Goal: Task Accomplishment & Management: Complete application form

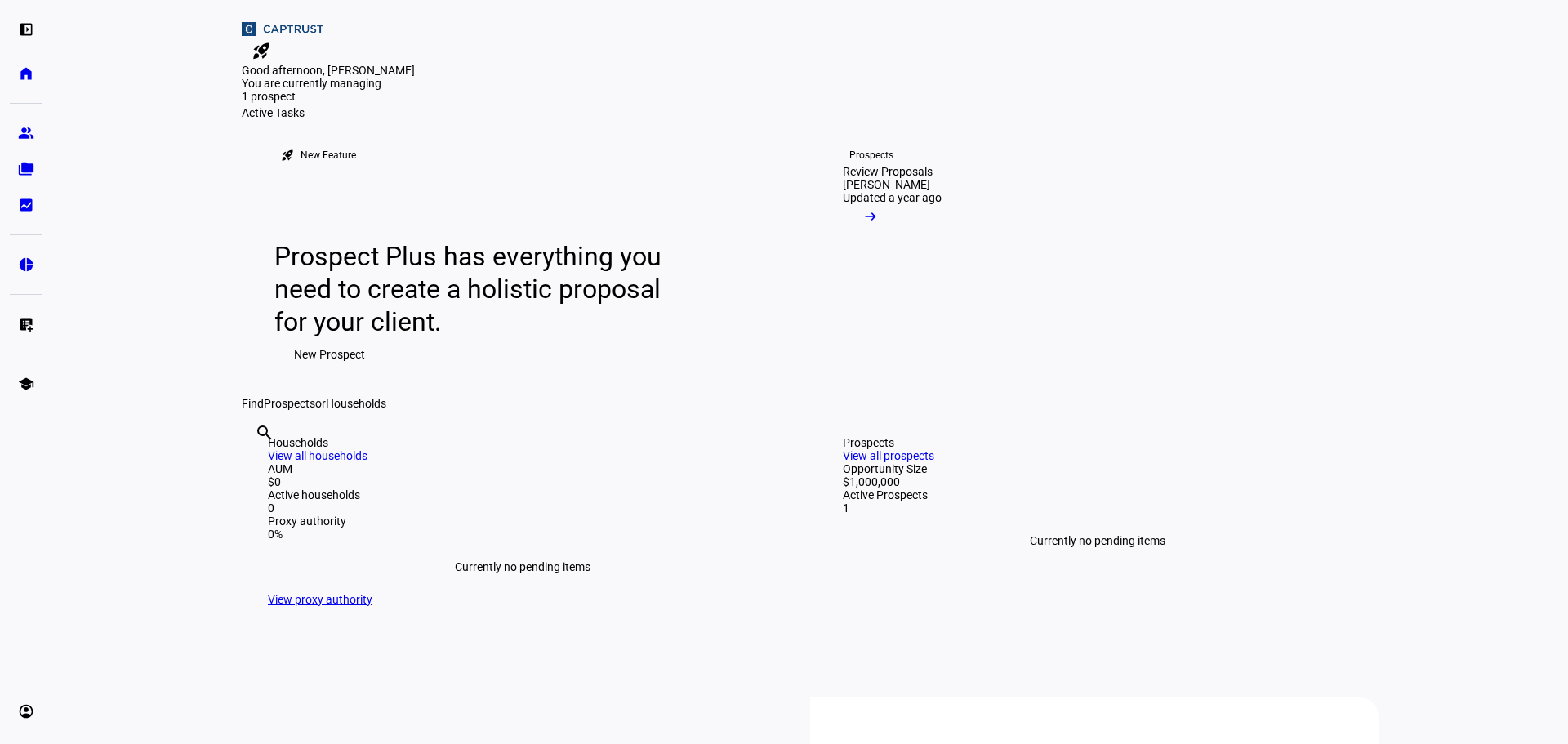
click at [338, 370] on span "New Prospect" at bounding box center [330, 353] width 71 height 32
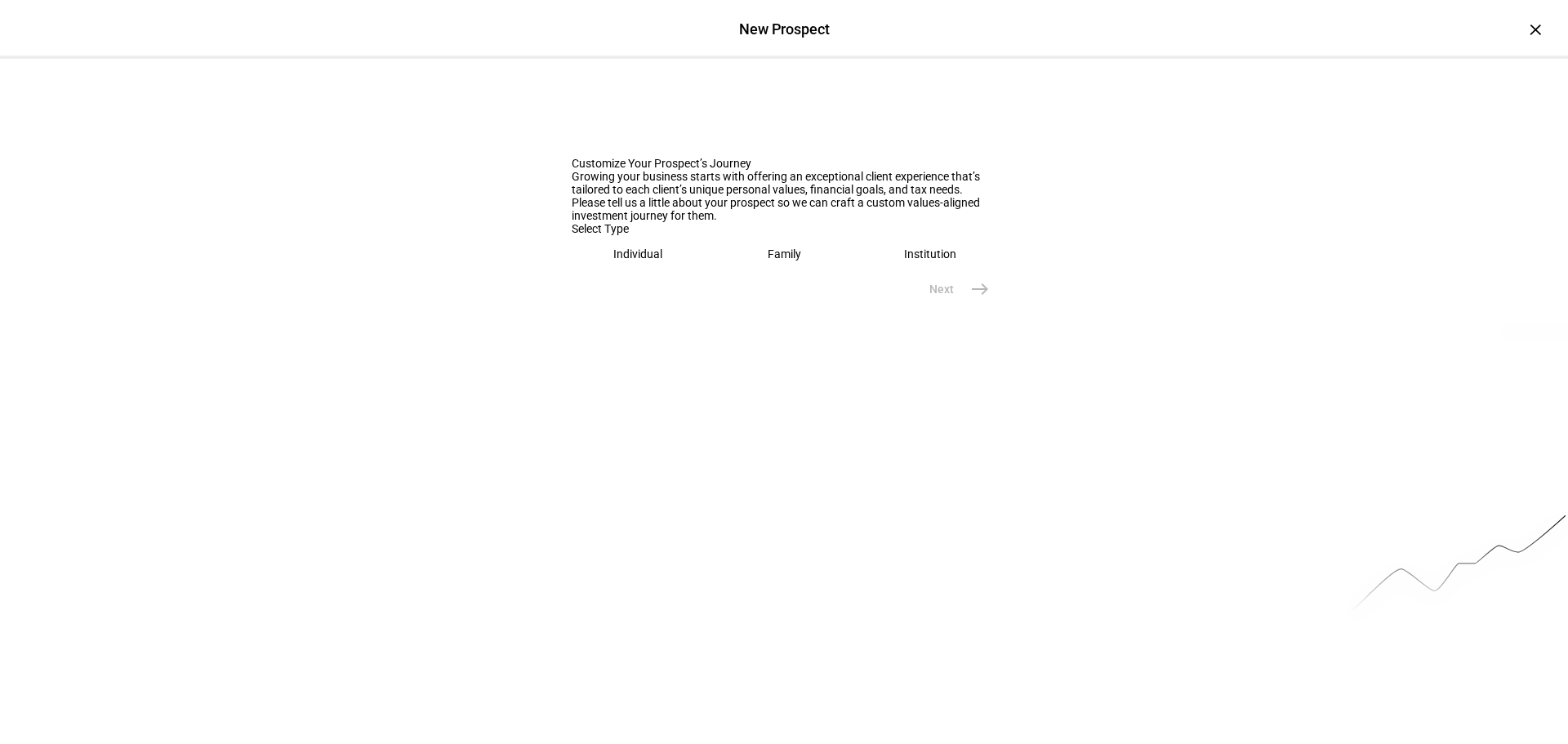
click at [653, 260] on div "Individual" at bounding box center [637, 254] width 49 height 13
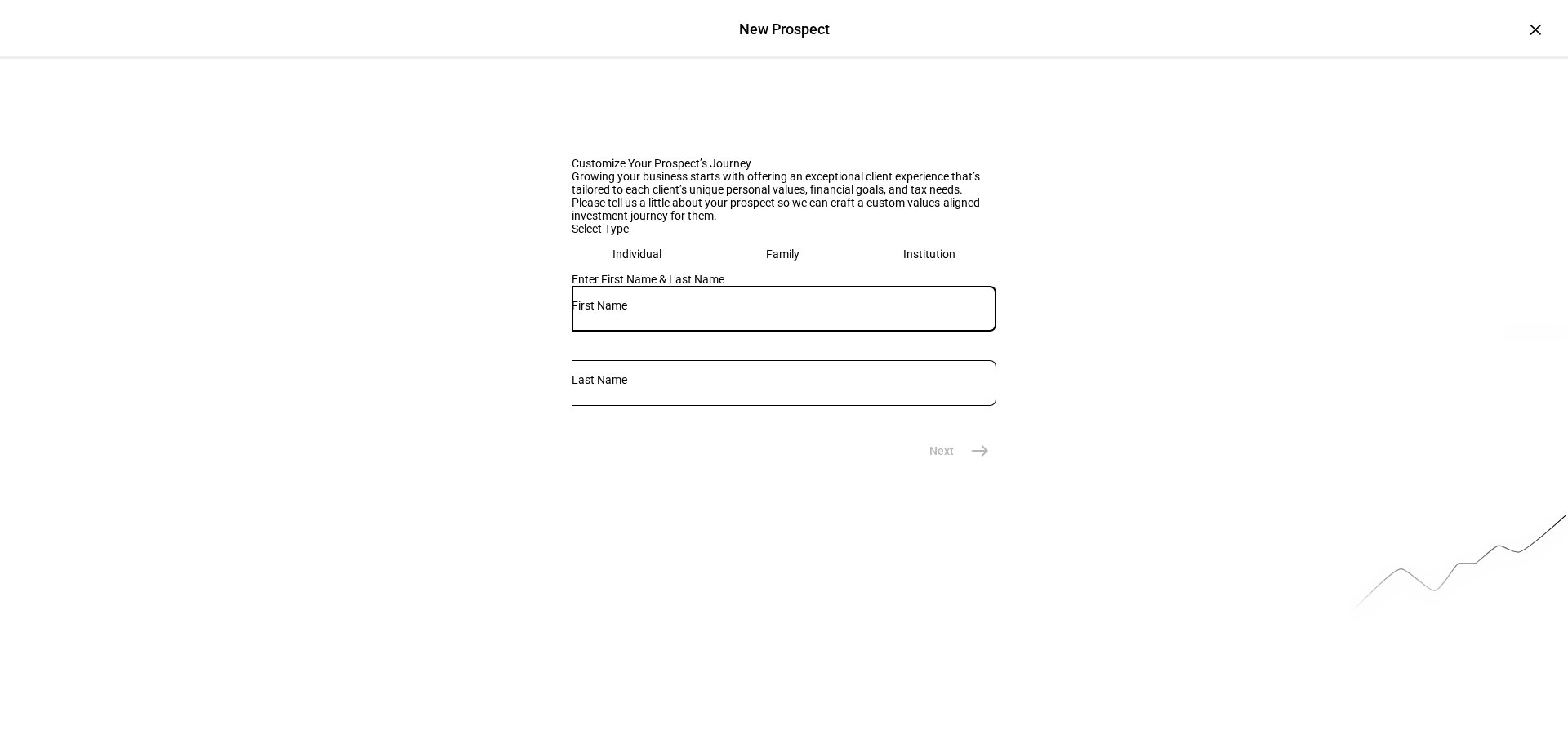
click at [633, 312] on input "text" at bounding box center [783, 305] width 425 height 13
type input "[PERSON_NAME]"
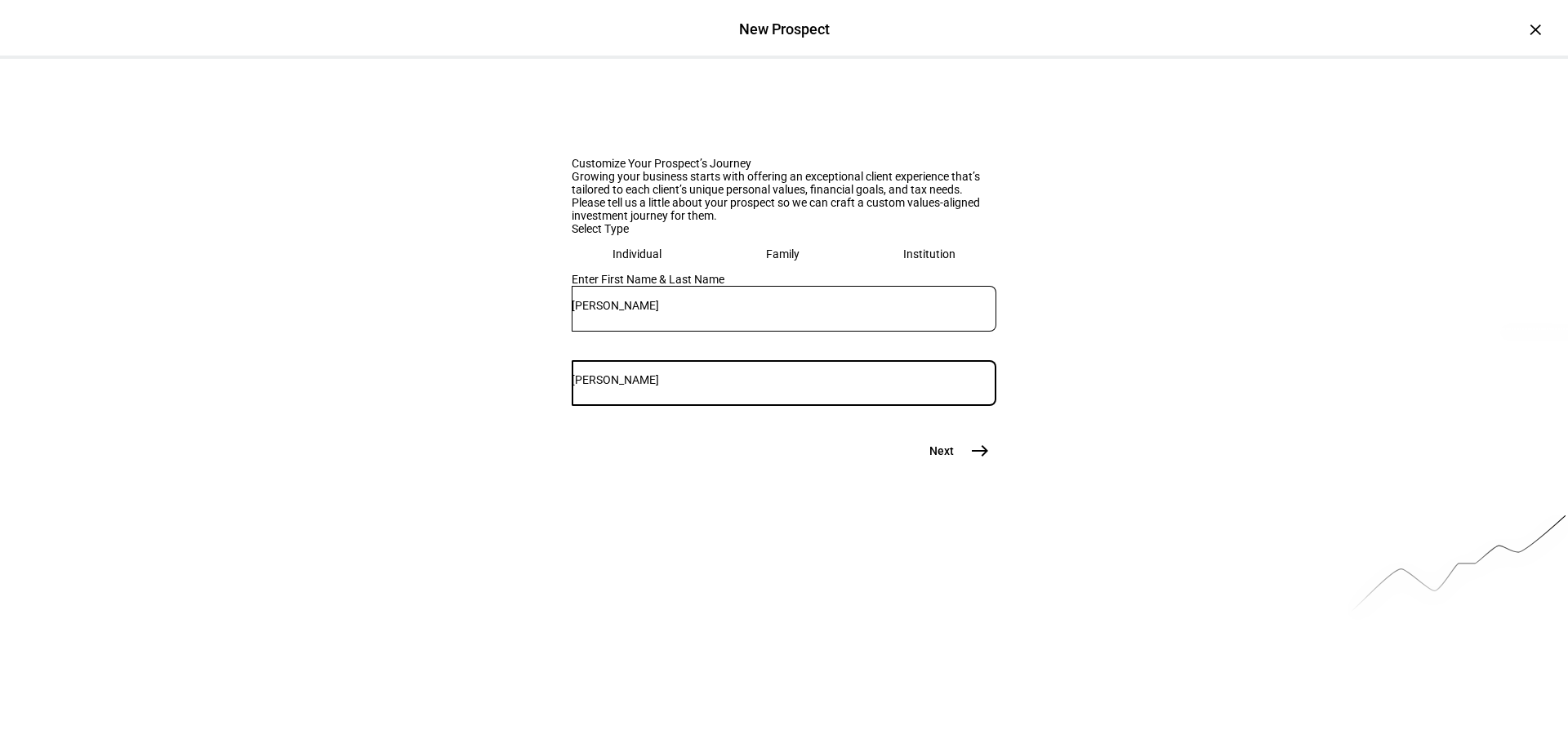
type input "[PERSON_NAME]"
click at [970, 460] on mat-icon "east" at bounding box center [979, 450] width 19 height 19
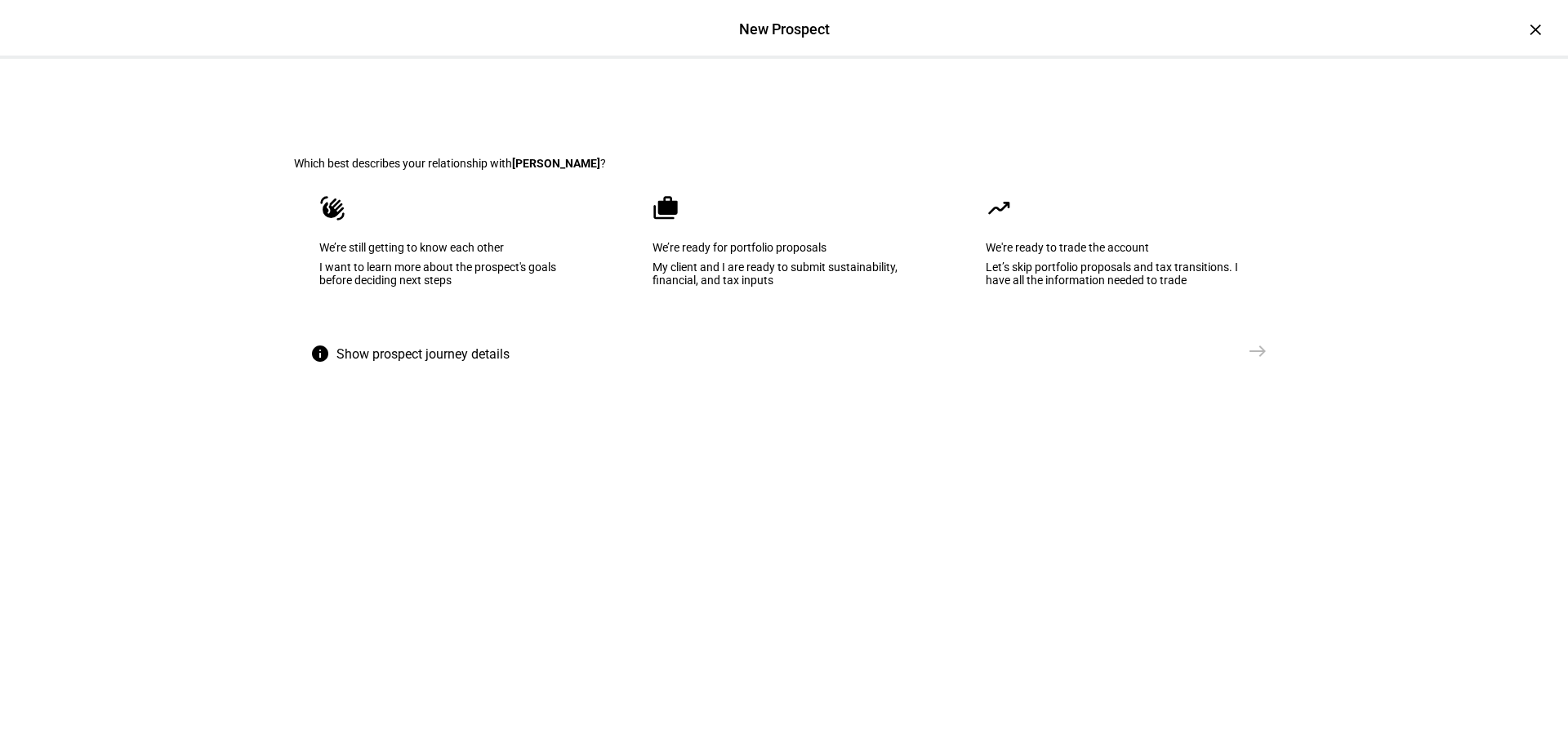
click at [808, 254] on div "We’re ready for portfolio proposals" at bounding box center [784, 247] width 263 height 13
click at [1241, 367] on span "east" at bounding box center [1257, 351] width 32 height 32
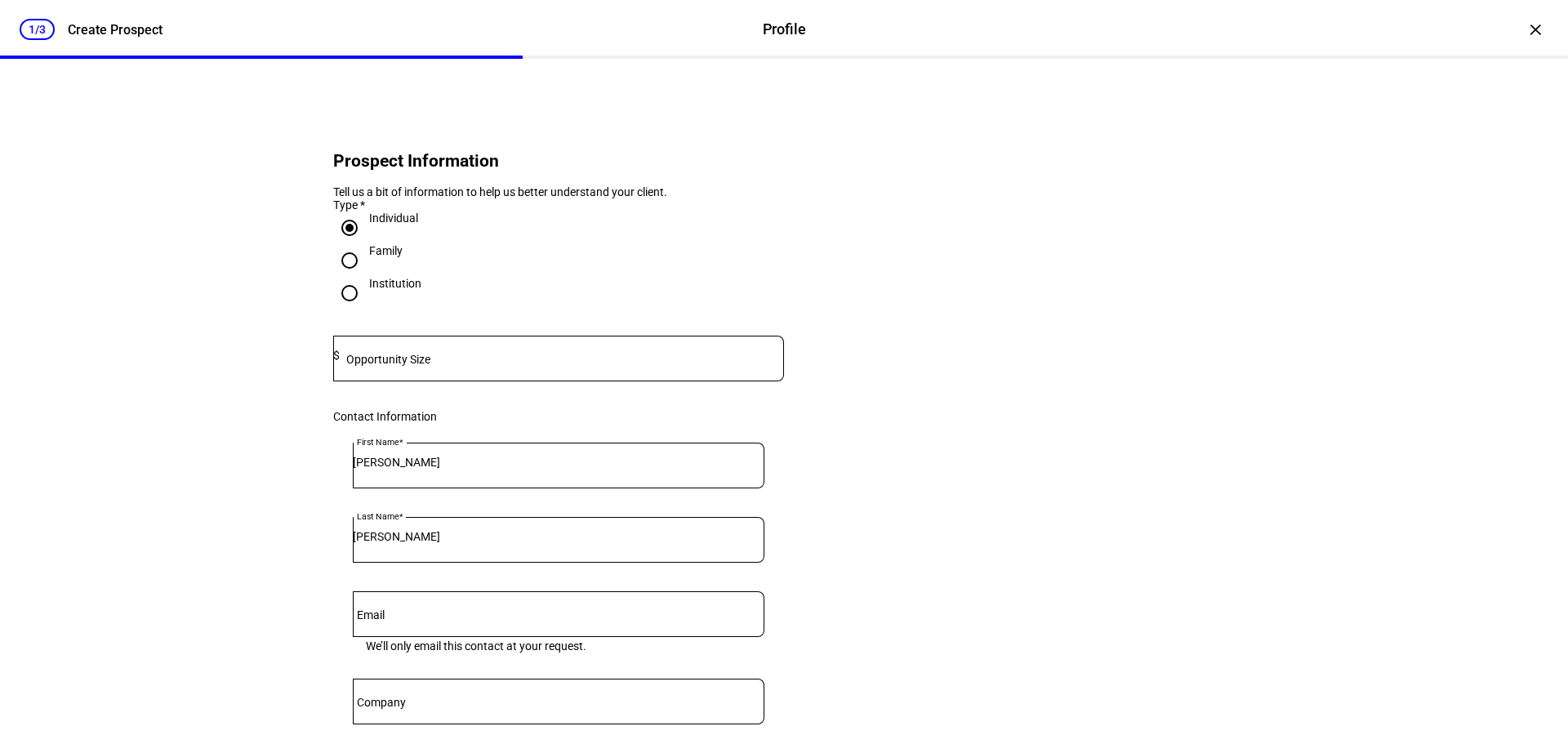
click at [406, 366] on mat-label "Opportunity Size" at bounding box center [388, 359] width 84 height 13
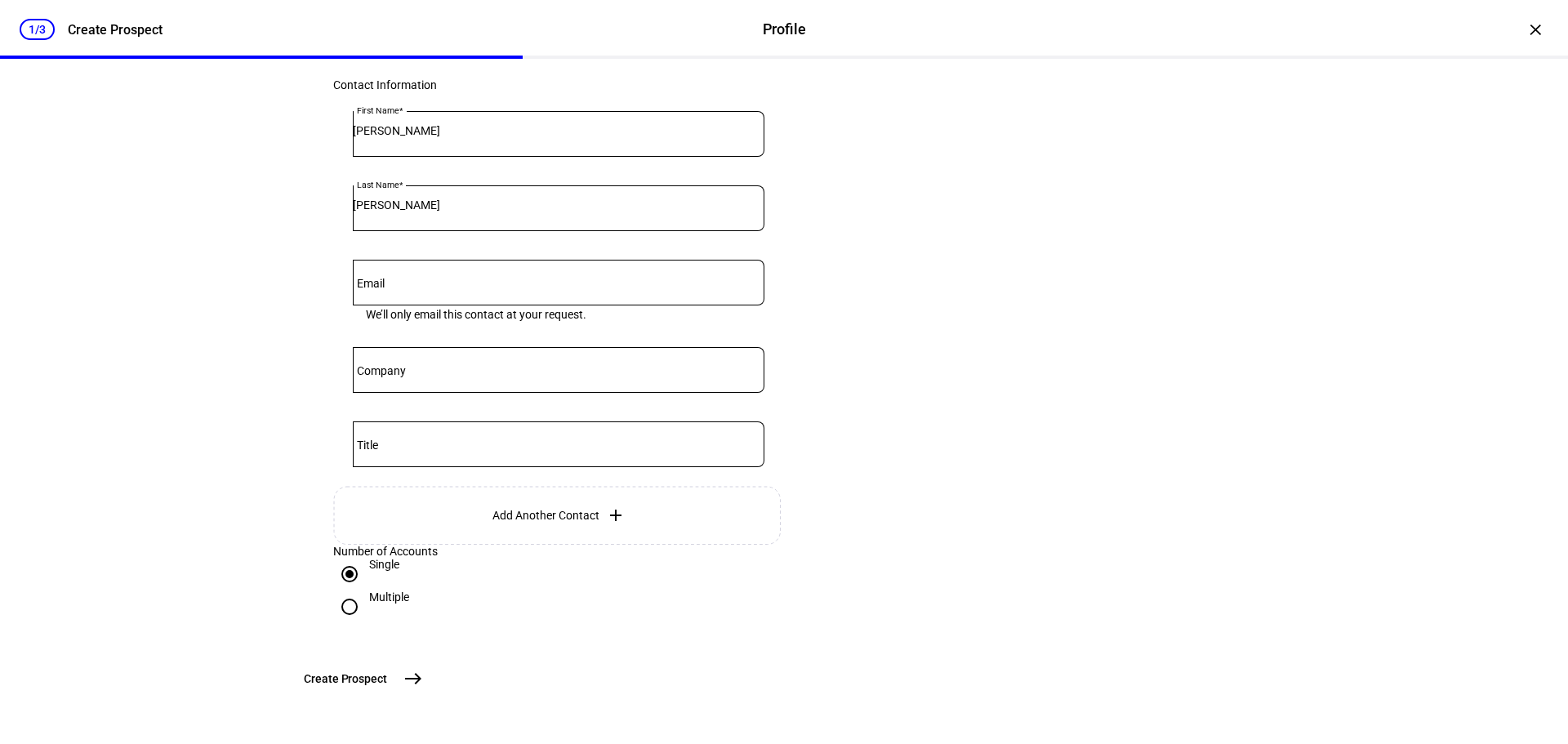
scroll to position [461, 0]
type input "1,000,000"
click at [423, 674] on mat-icon "east" at bounding box center [413, 677] width 19 height 19
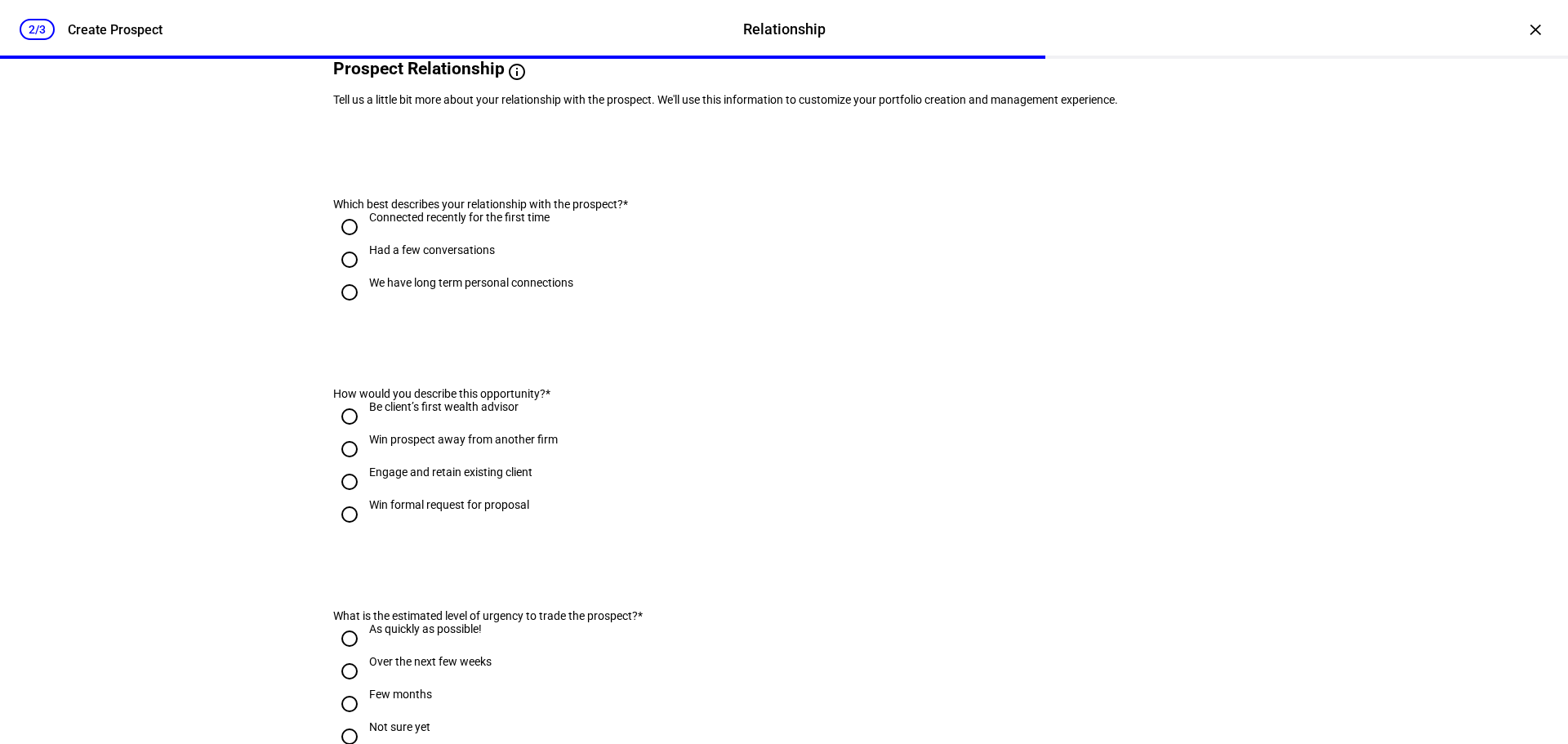
scroll to position [0, 0]
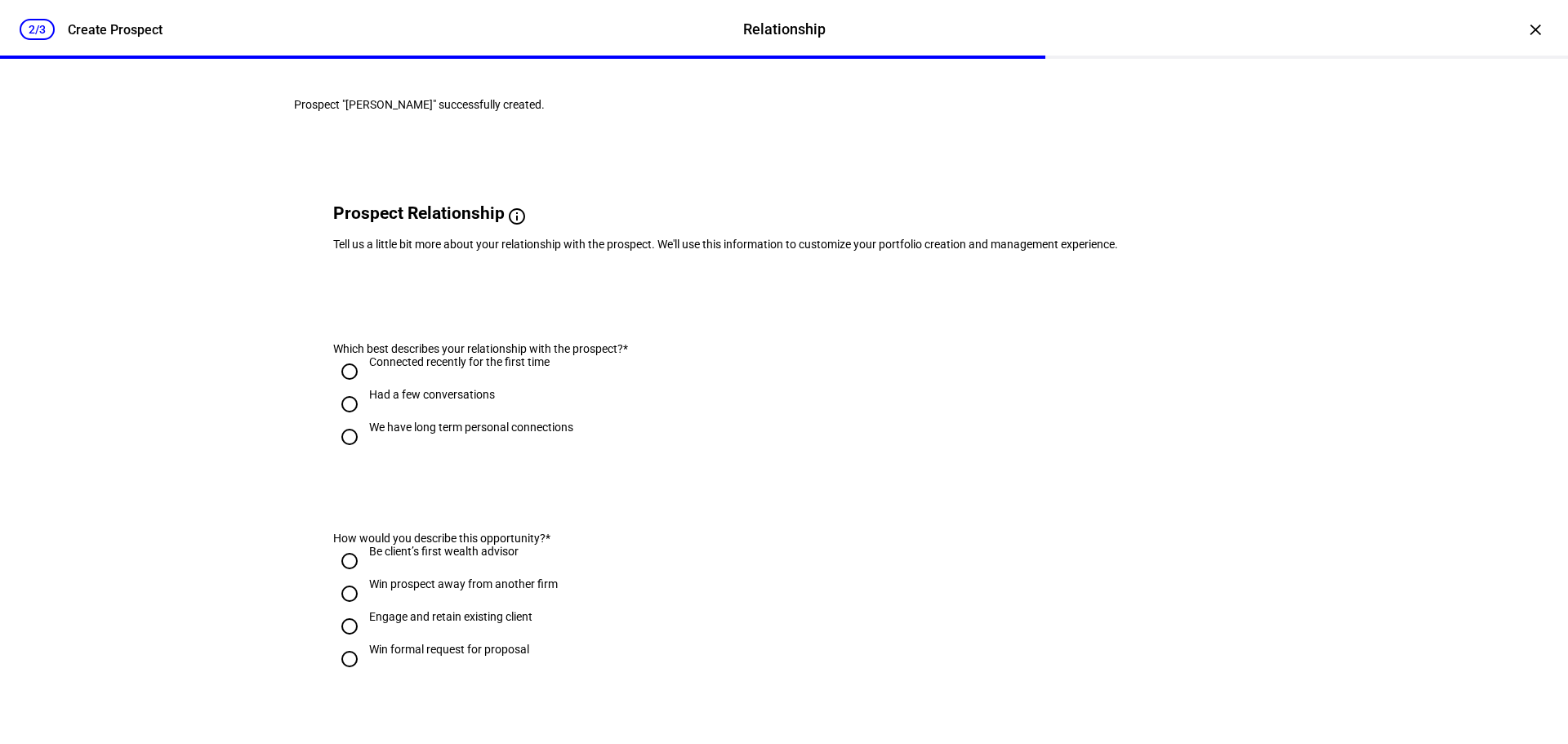
click at [467, 368] on div "Connected recently for the first time" at bounding box center [459, 362] width 180 height 13
click at [366, 388] on input "Connected recently for the first time" at bounding box center [349, 371] width 32 height 32
radio input "true"
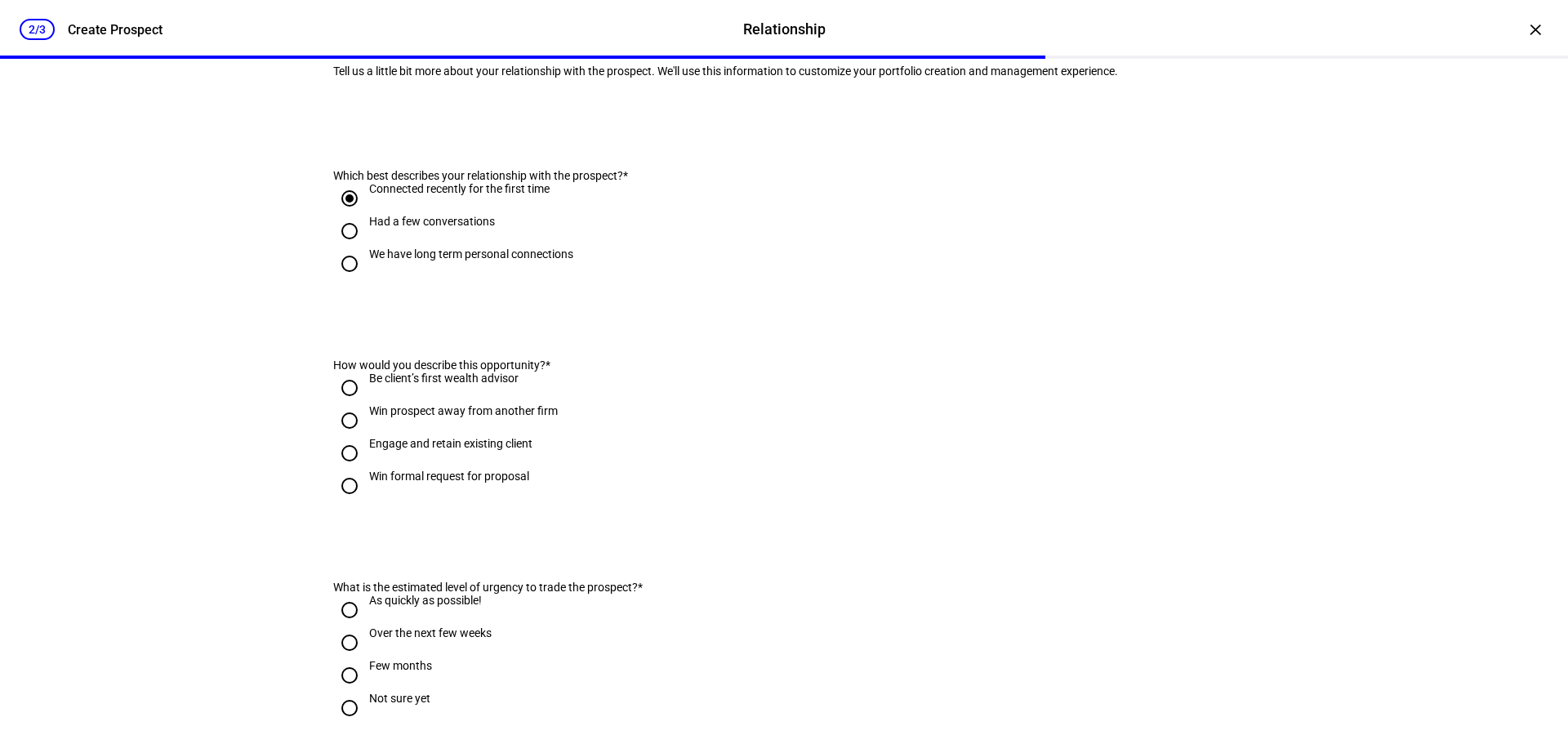
scroll to position [327, 0]
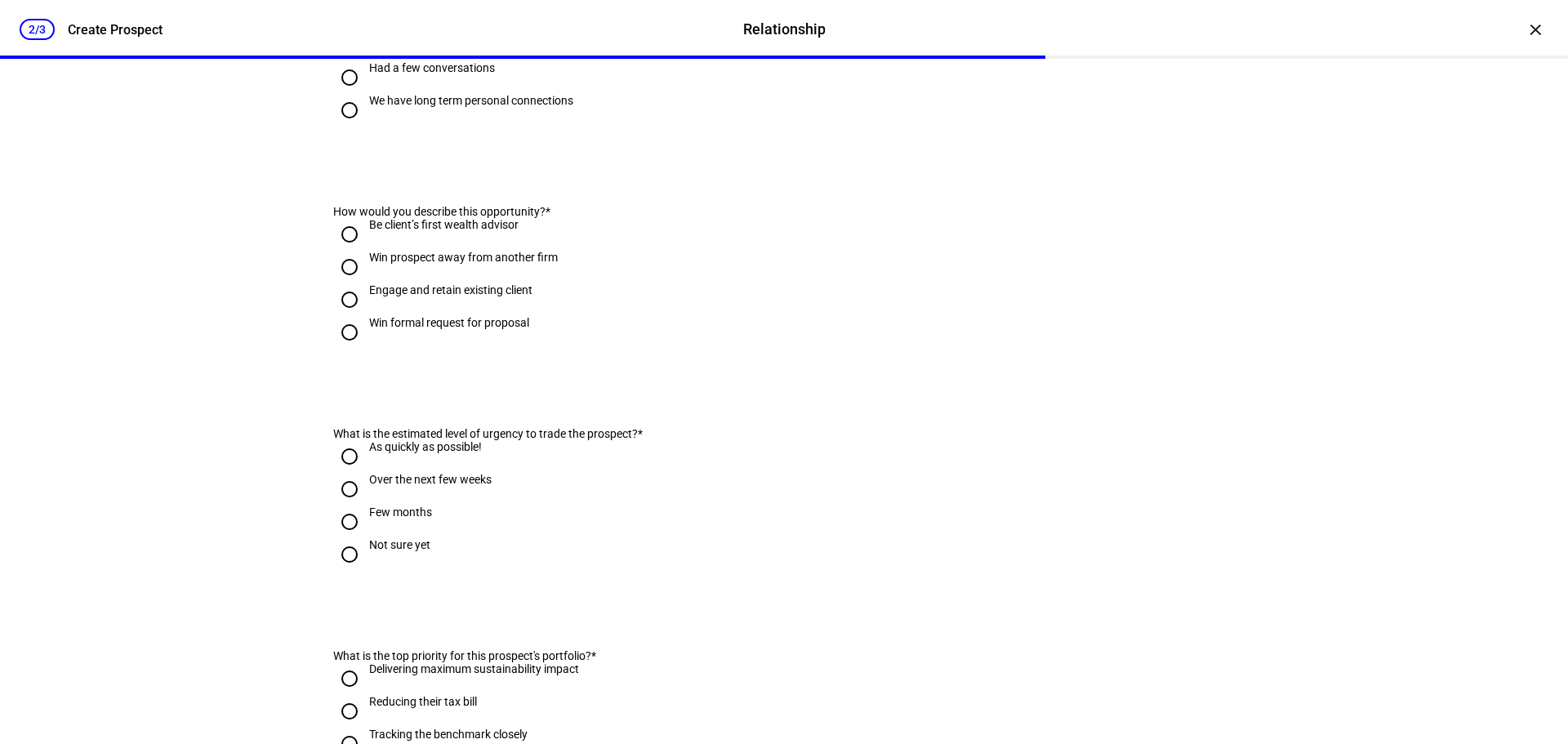
click at [456, 231] on div "Be client’s first wealth advisor" at bounding box center [443, 225] width 149 height 13
click at [366, 251] on input "Be client’s first wealth advisor" at bounding box center [349, 234] width 32 height 32
radio input "true"
click at [419, 329] on div "Win formal request for proposal" at bounding box center [449, 322] width 160 height 13
click at [366, 349] on input "Win formal request for proposal" at bounding box center [349, 331] width 32 height 32
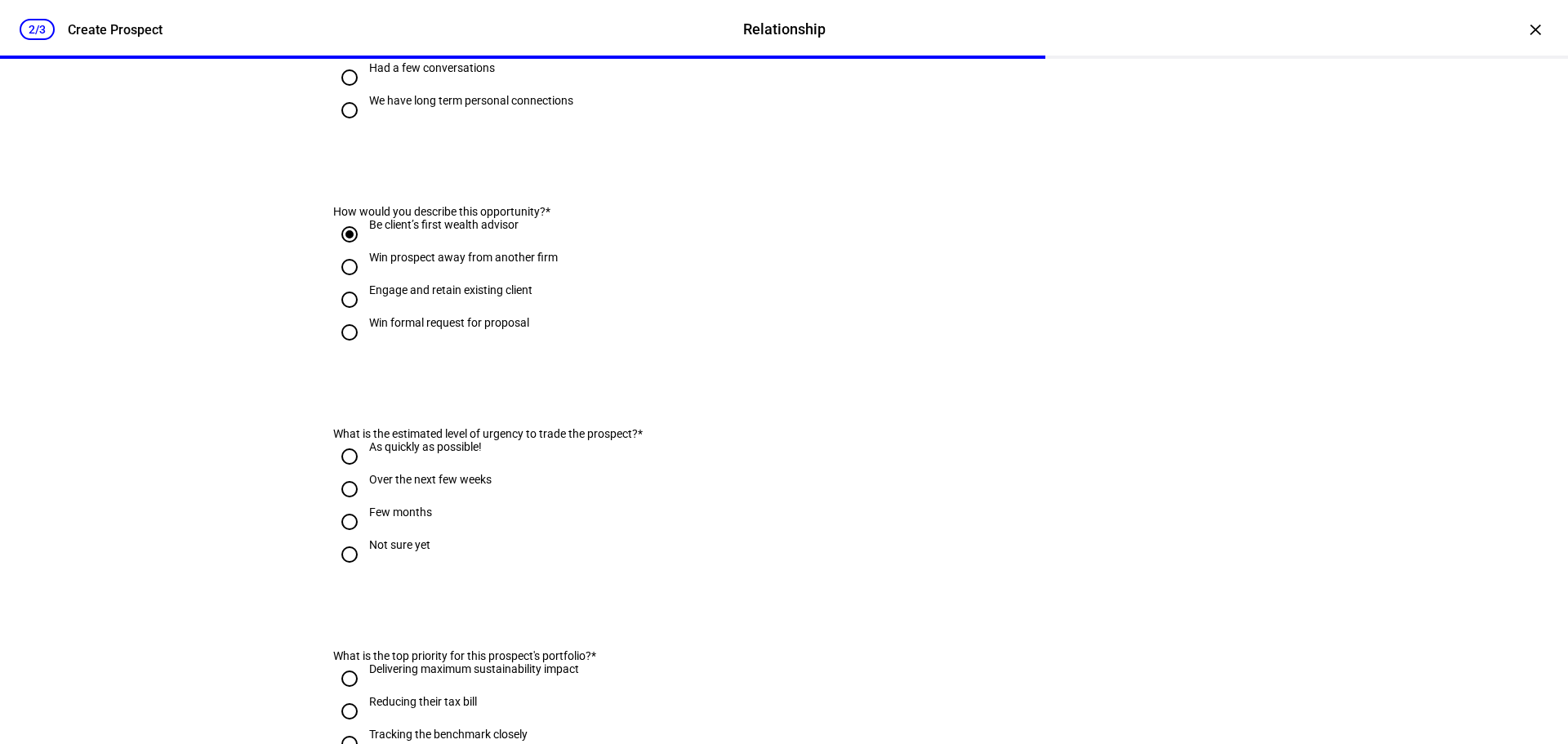
radio input "true"
click at [451, 453] on div "As quickly as possible!" at bounding box center [426, 446] width 113 height 13
click at [366, 473] on input "As quickly as possible!" at bounding box center [349, 455] width 32 height 32
radio input "true"
click at [430, 486] on div "Over the next few weeks" at bounding box center [430, 479] width 122 height 13
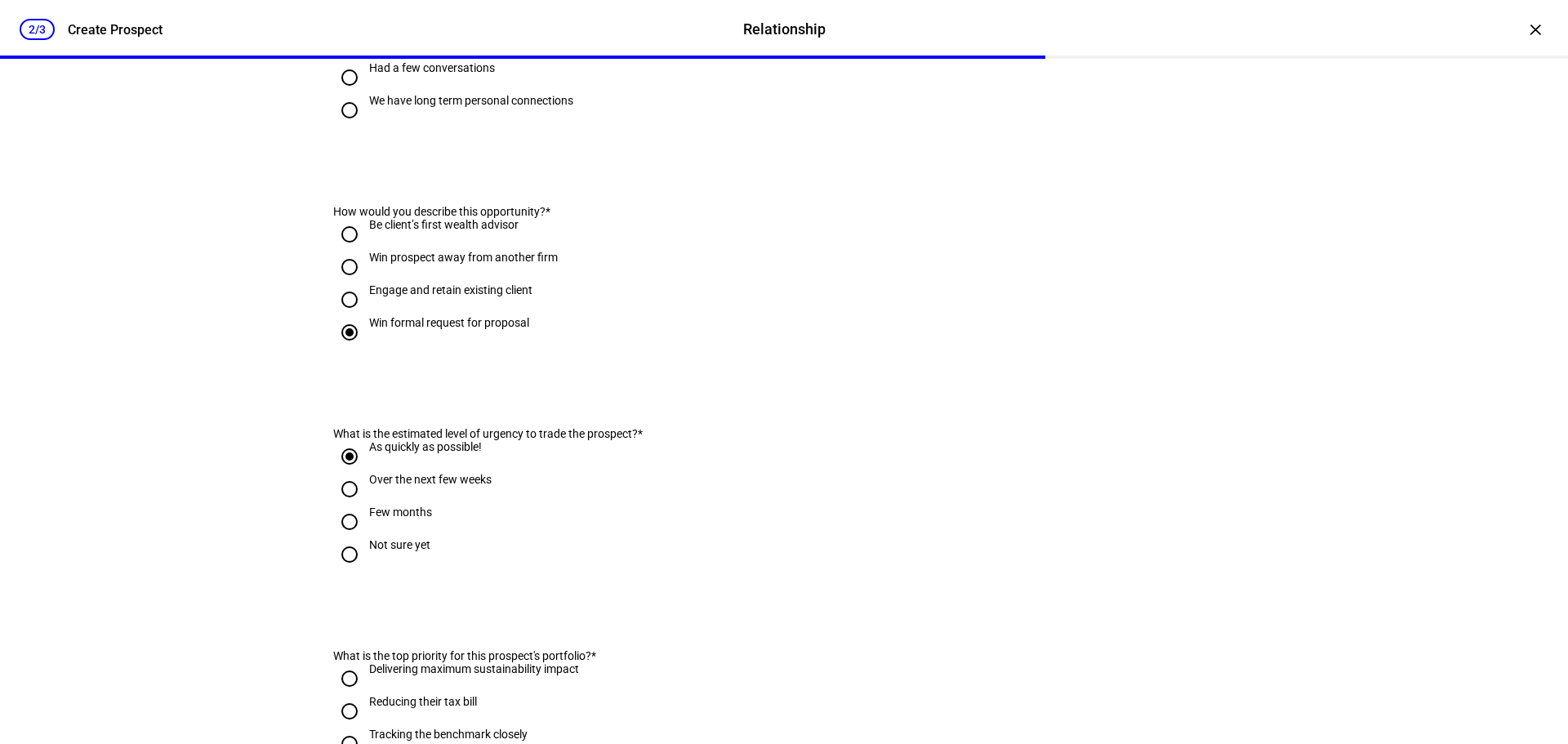
click at [366, 505] on input "Over the next few weeks" at bounding box center [349, 489] width 32 height 32
radio input "true"
click at [458, 453] on div "As quickly as possible!" at bounding box center [426, 446] width 113 height 13
click at [366, 473] on input "As quickly as possible!" at bounding box center [349, 455] width 32 height 32
radio input "true"
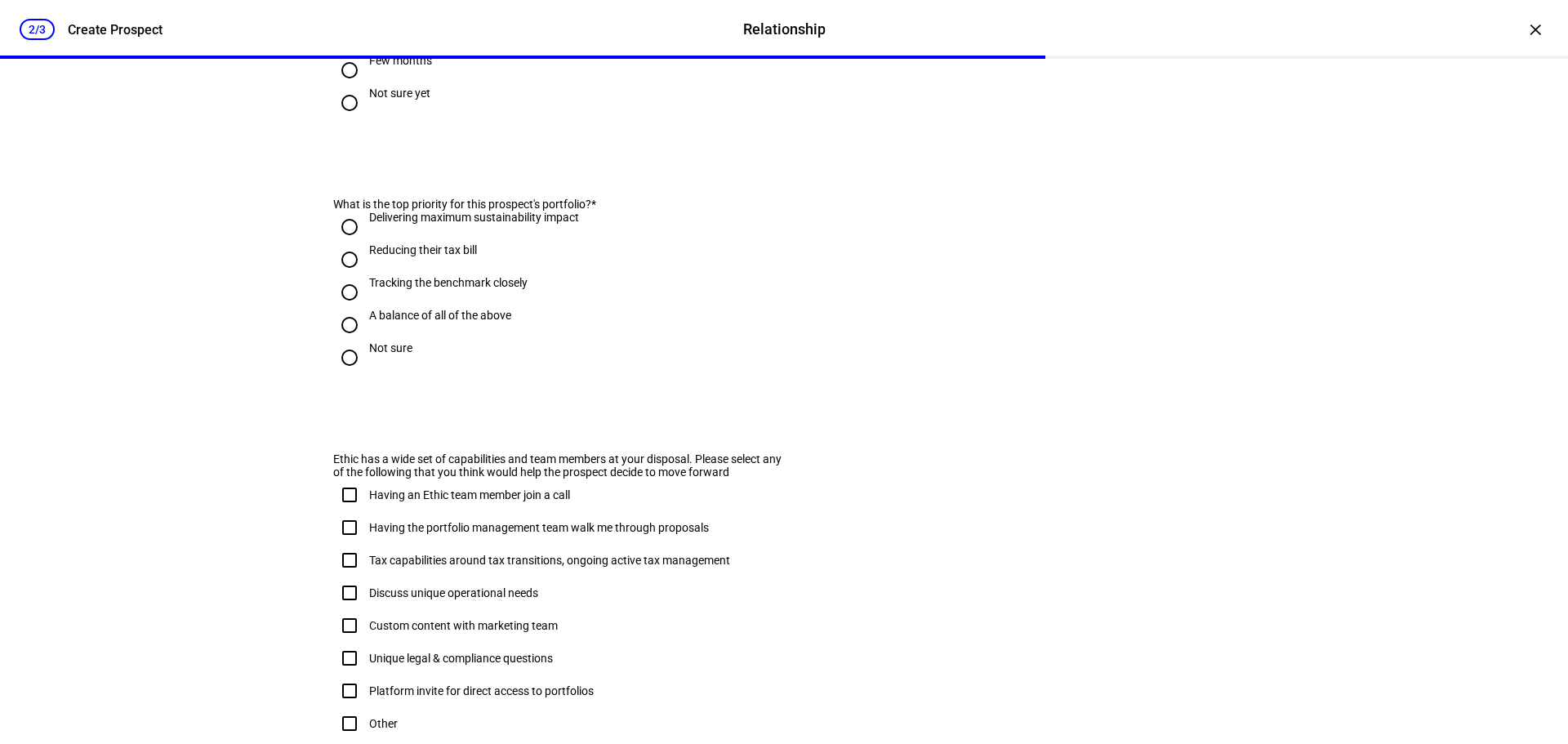
scroll to position [816, 0]
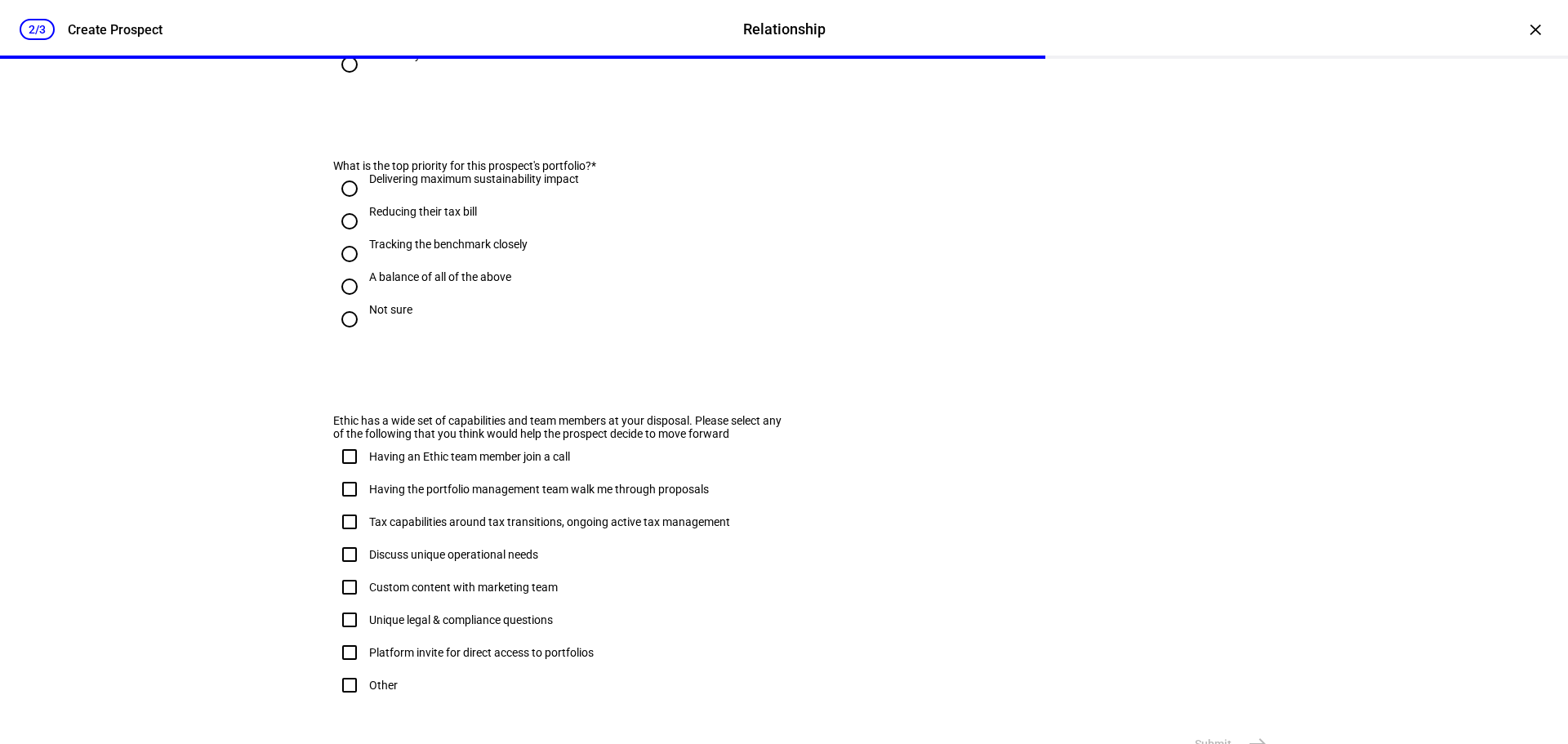
click at [441, 218] on div "Reducing their tax bill" at bounding box center [423, 211] width 107 height 13
click at [366, 238] on input "Reducing their tax bill" at bounding box center [349, 220] width 32 height 32
radio input "true"
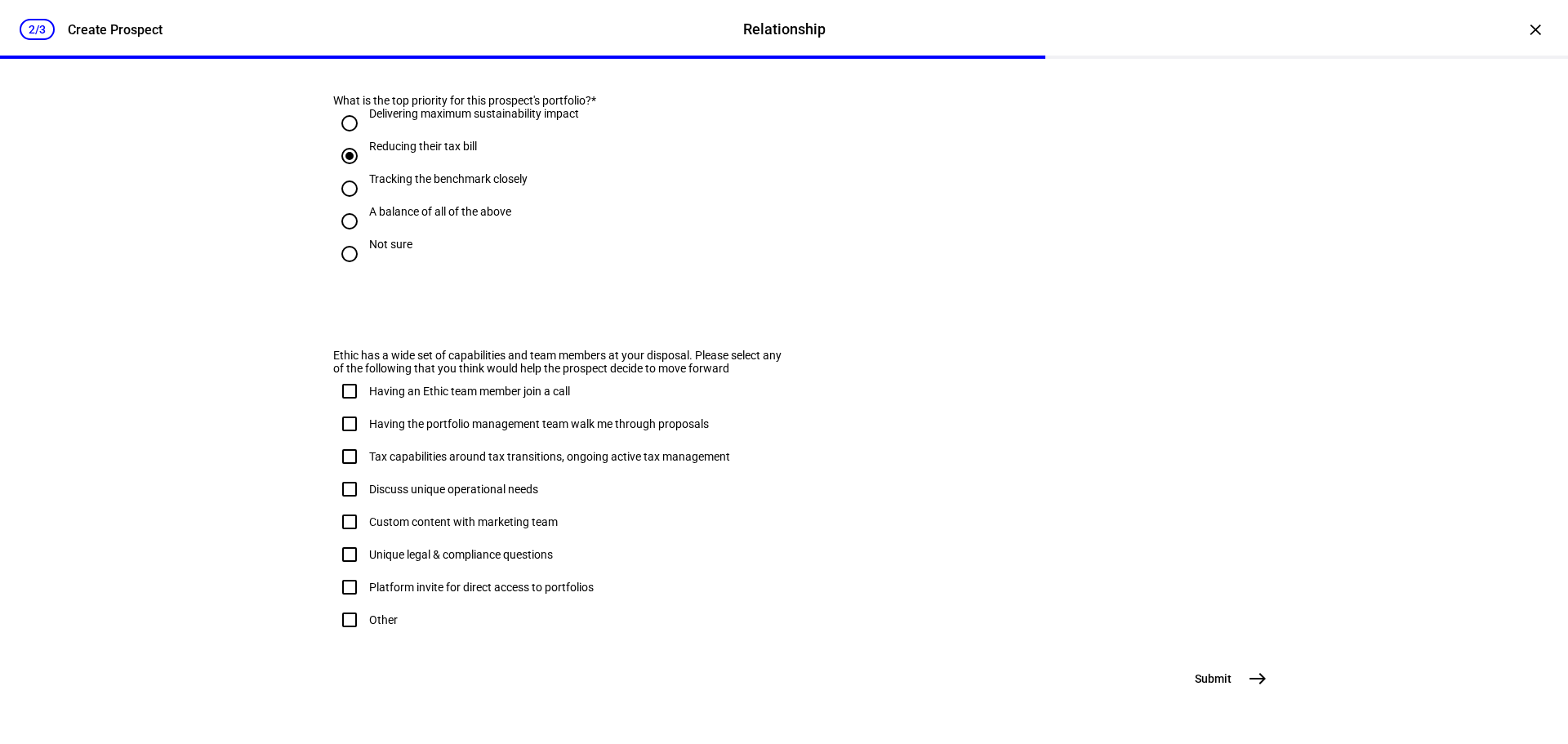
scroll to position [968, 0]
click at [1256, 685] on mat-icon "east" at bounding box center [1257, 677] width 19 height 19
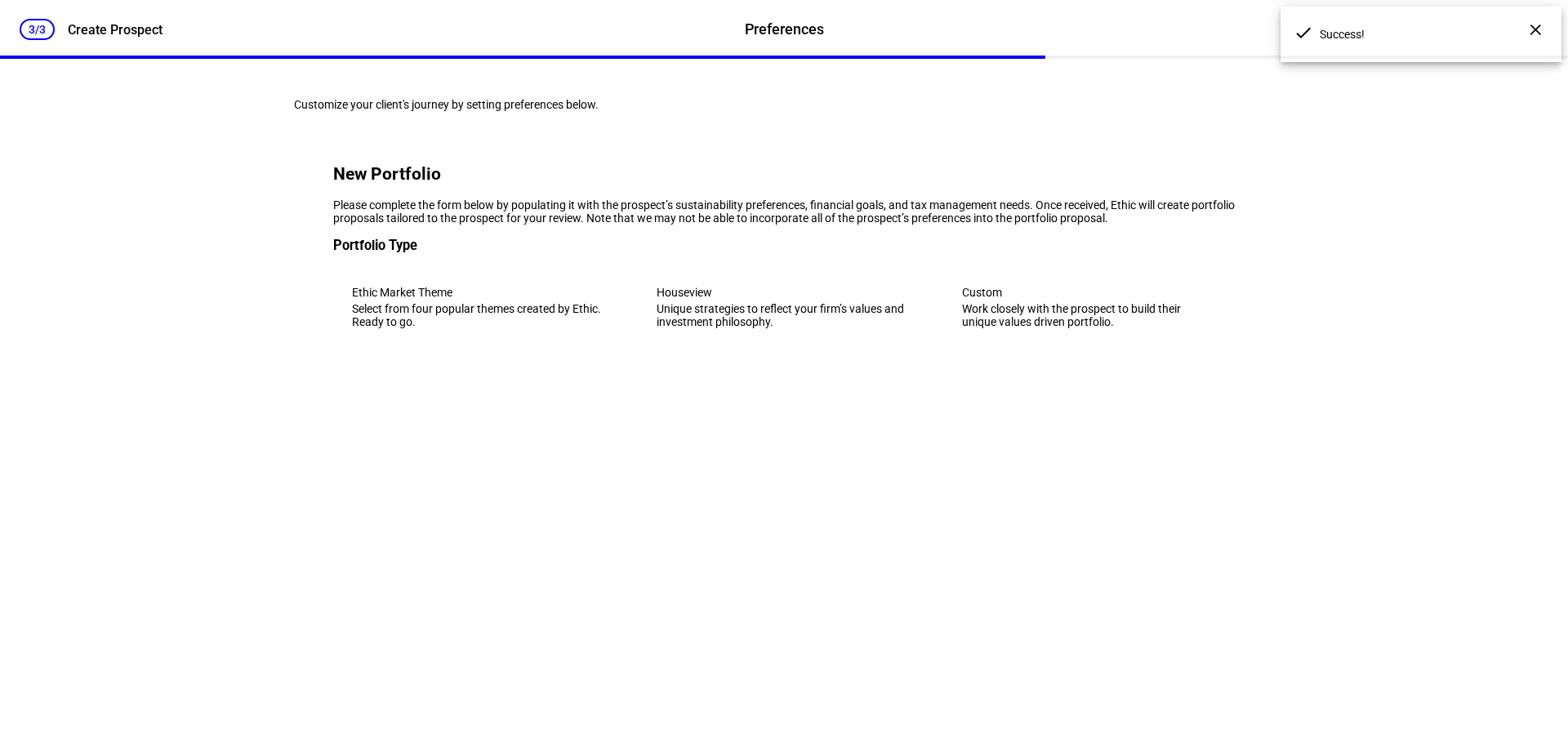
scroll to position [0, 0]
click at [1100, 347] on eth-mega-radio-button "Custom Work closely with the prospect to build their unique values driven portf…" at bounding box center [1089, 306] width 292 height 80
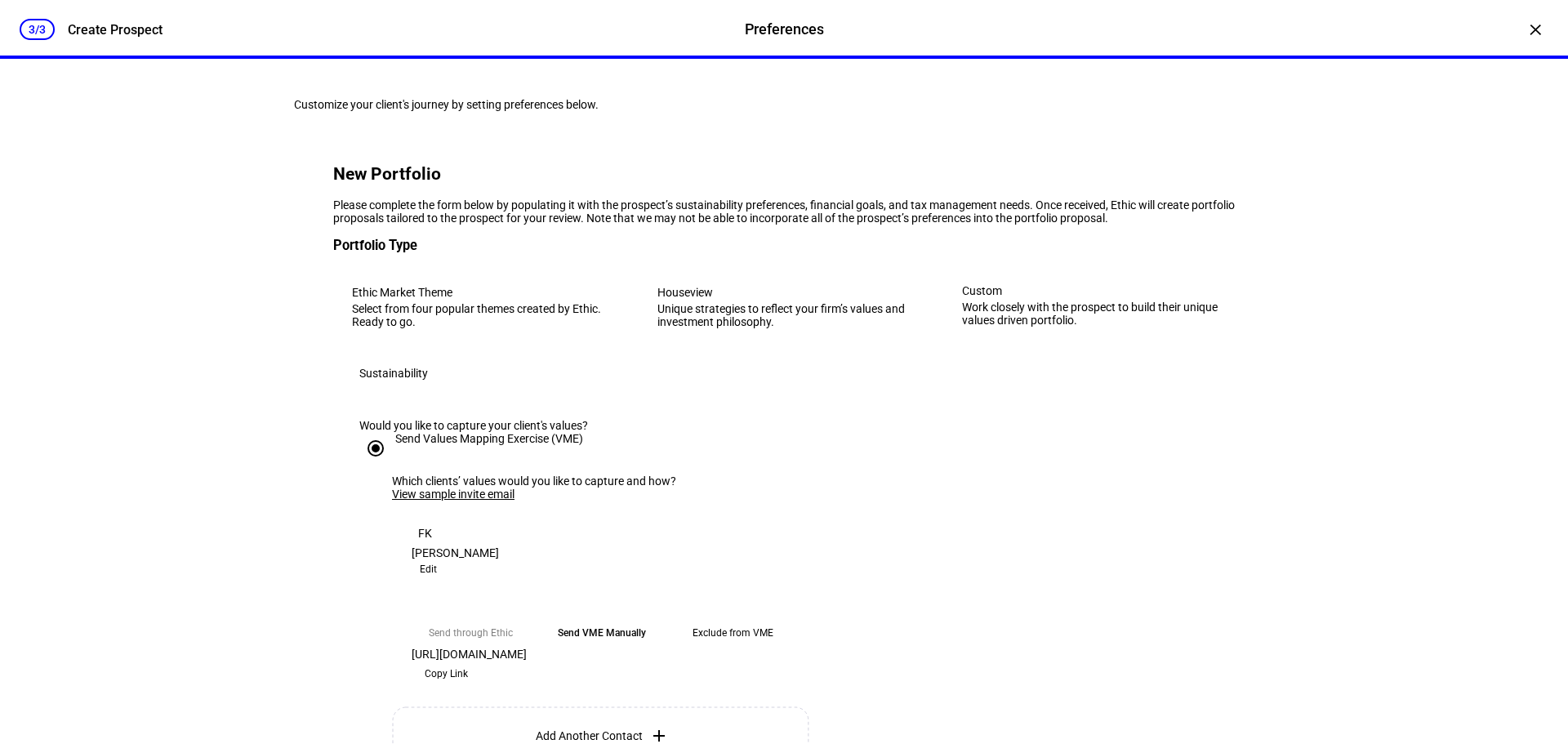
click at [444, 329] on div "Select from four popular themes created by Ethic. Ready to go." at bounding box center [479, 315] width 255 height 26
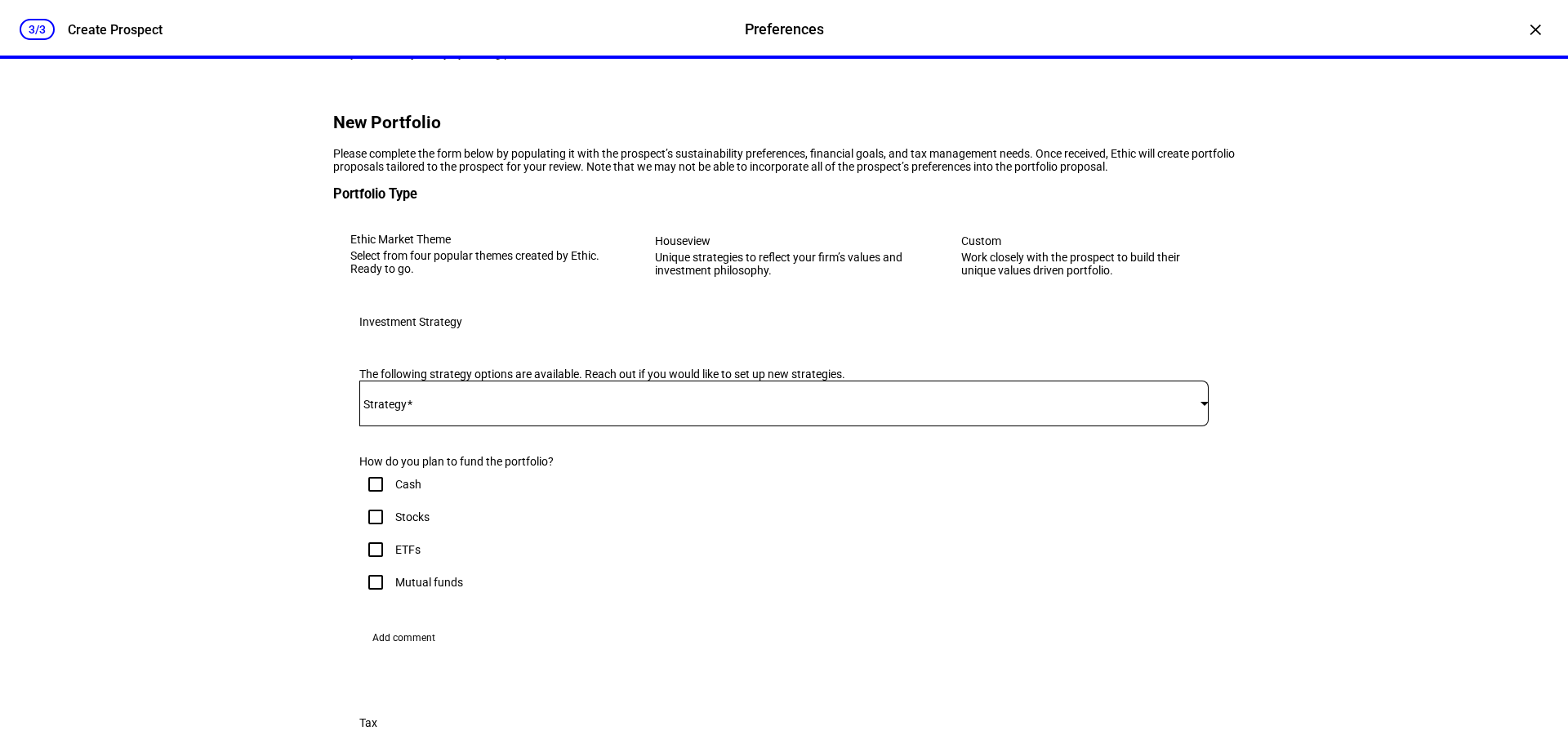
scroll to position [327, 0]
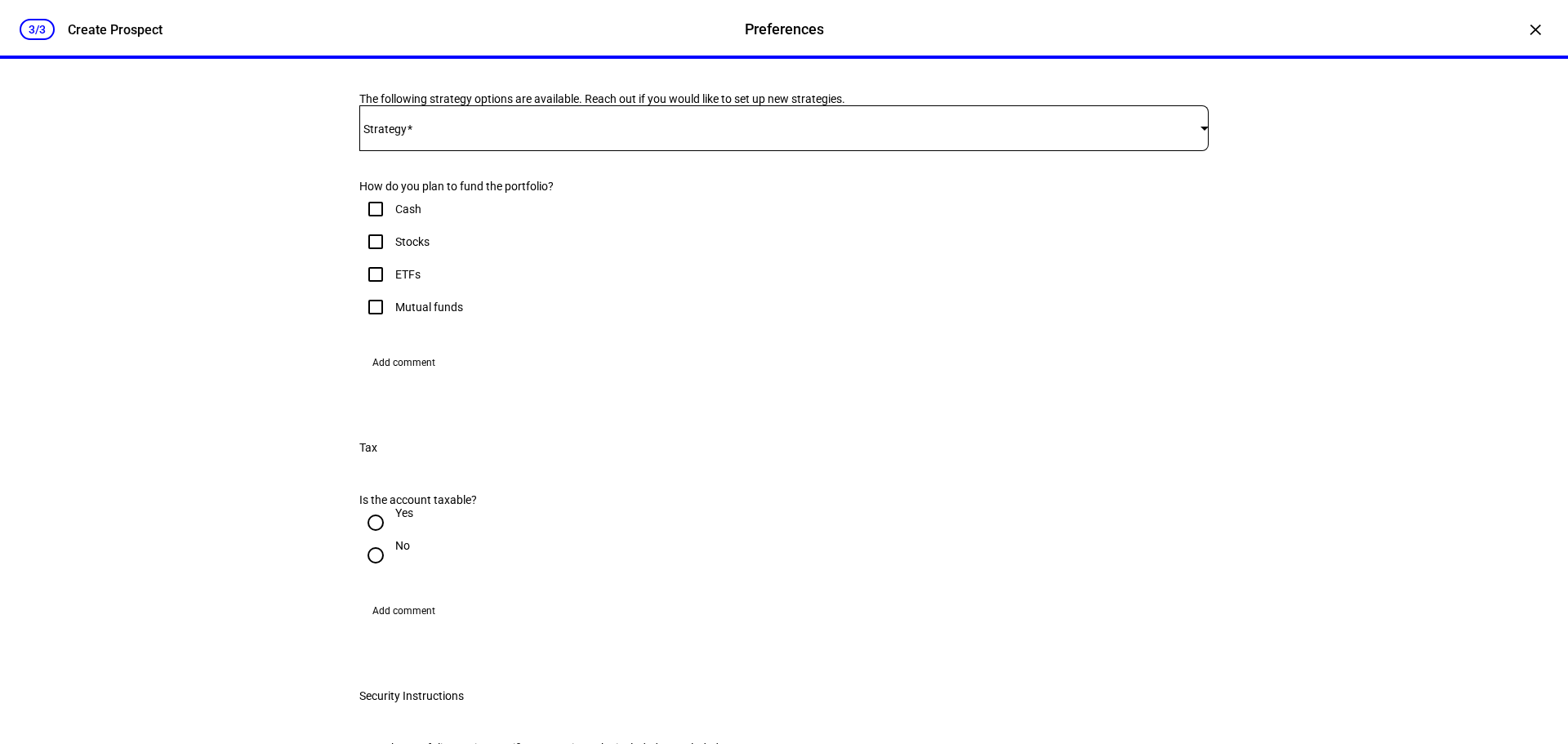
click at [674, 135] on span at bounding box center [779, 128] width 841 height 13
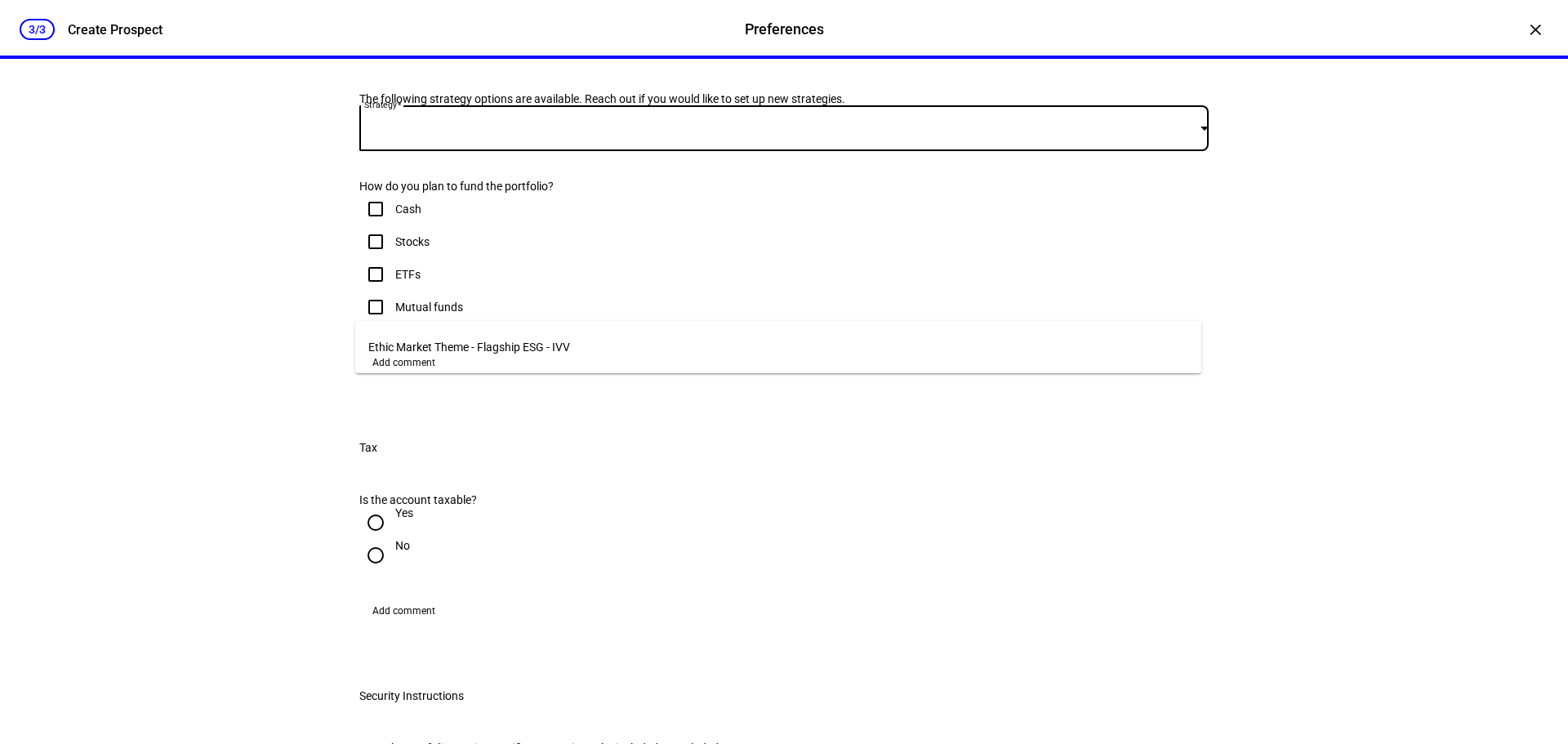
click at [670, 305] on div at bounding box center [784, 372] width 1568 height 744
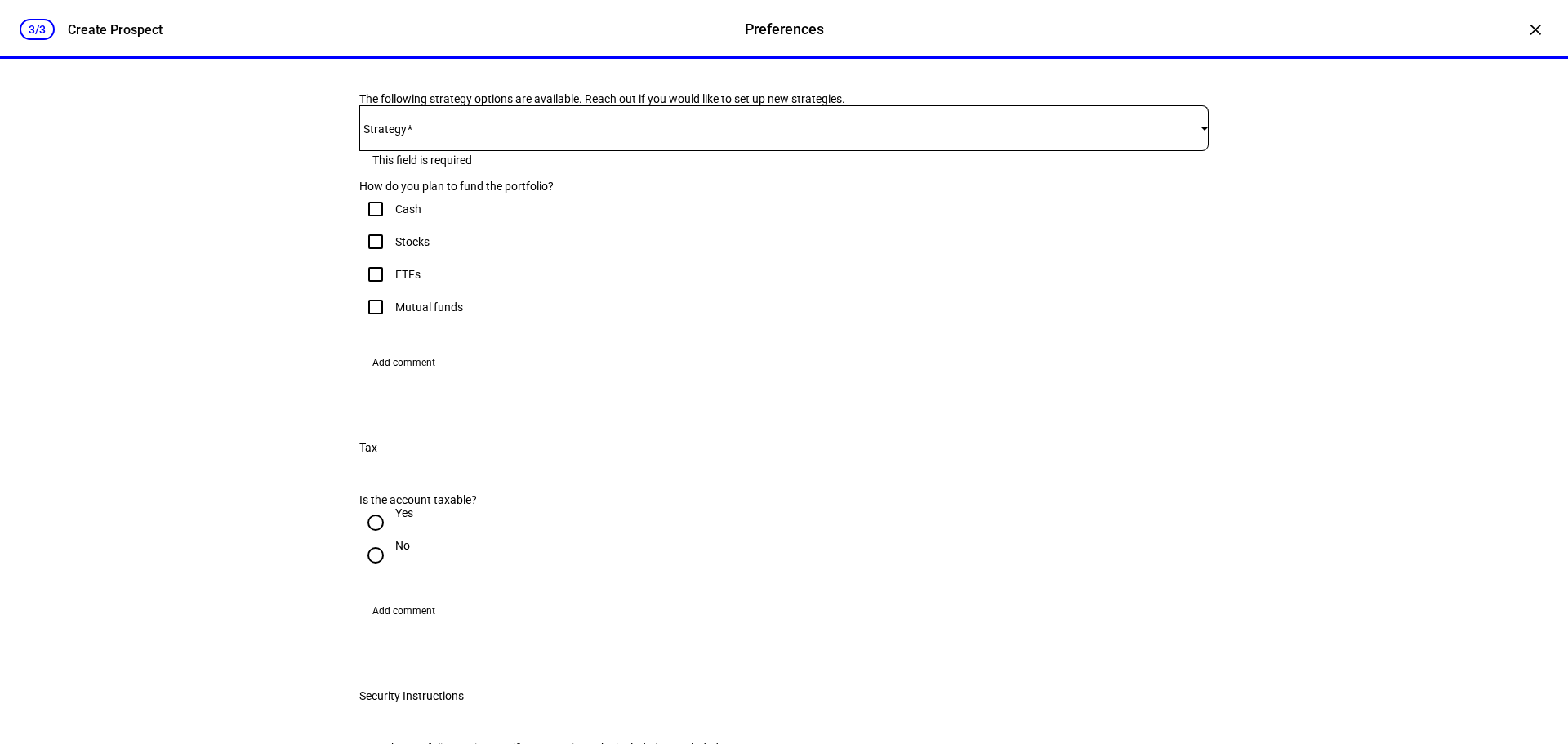
click at [660, 135] on span at bounding box center [779, 128] width 841 height 13
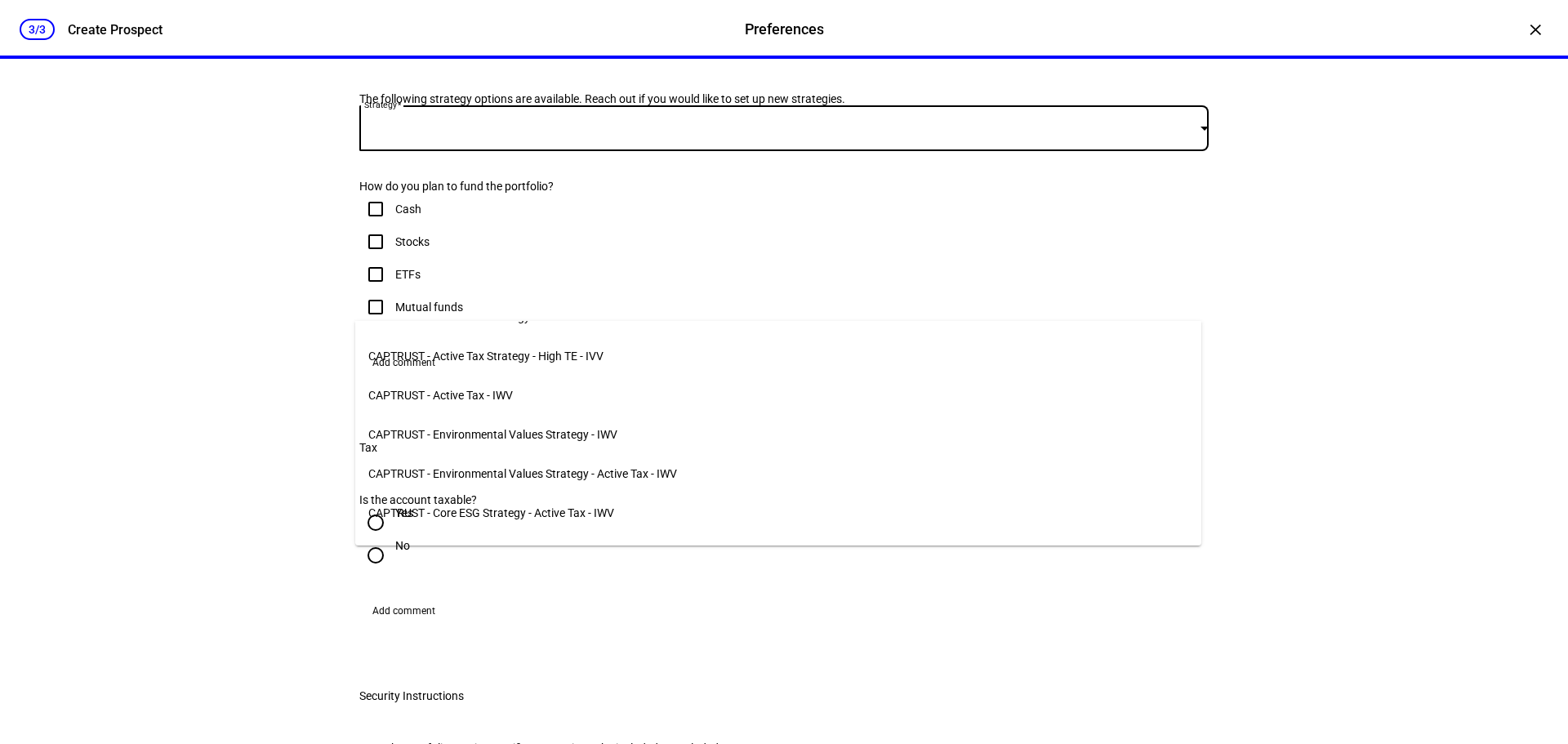
scroll to position [315, 0]
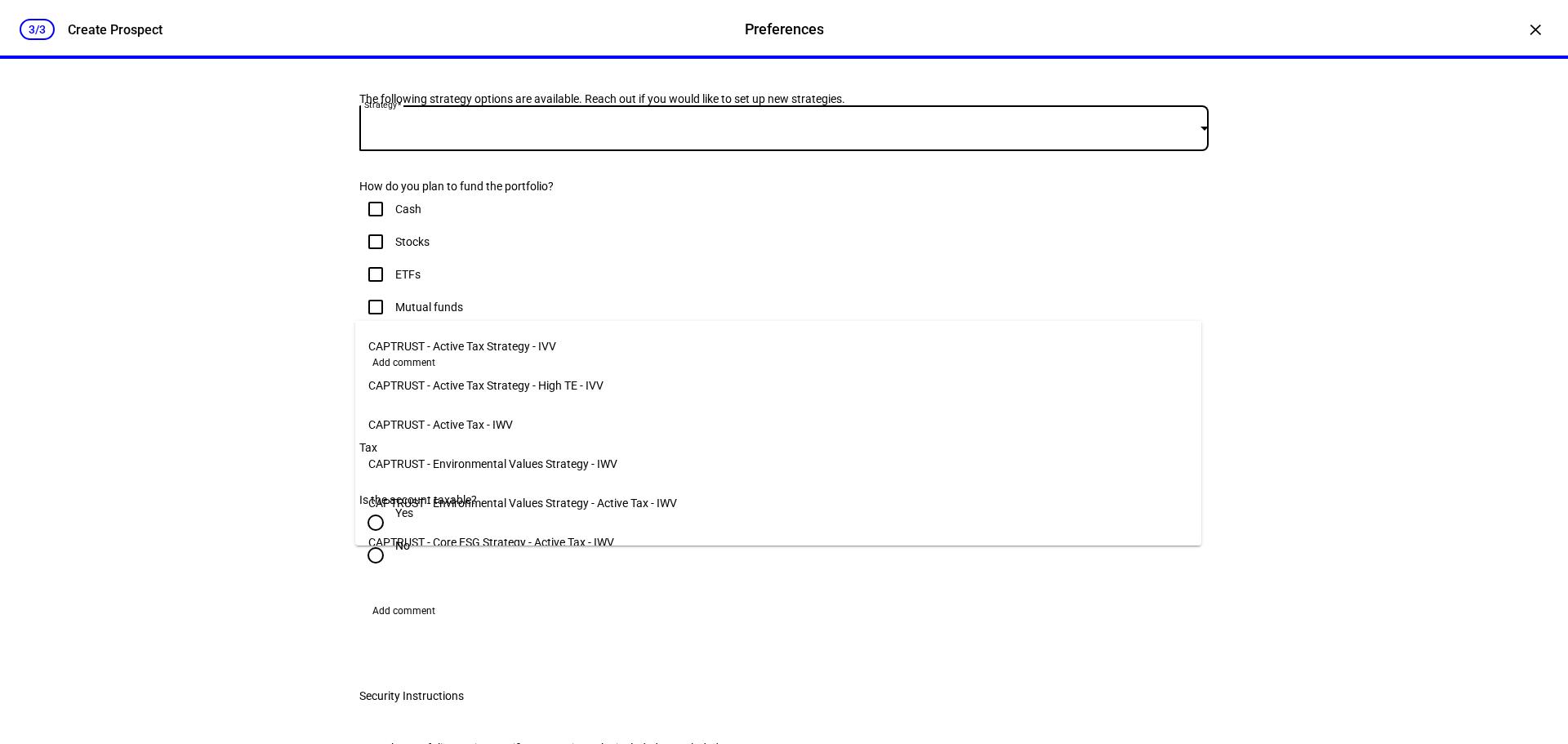
click at [592, 352] on mat-option "CAPTRUST - Active Tax Strategy - IVV" at bounding box center [778, 346] width 846 height 39
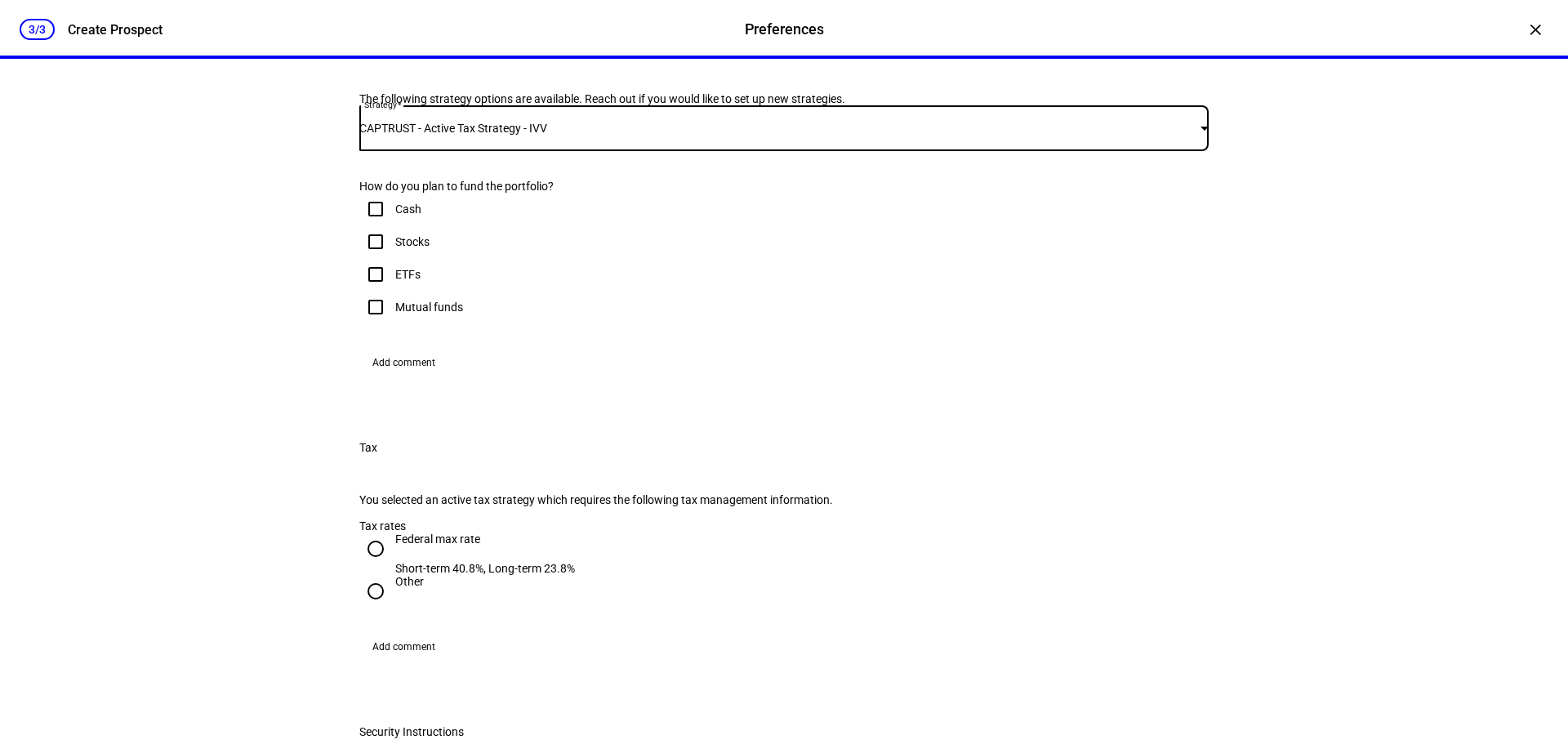
scroll to position [245, 0]
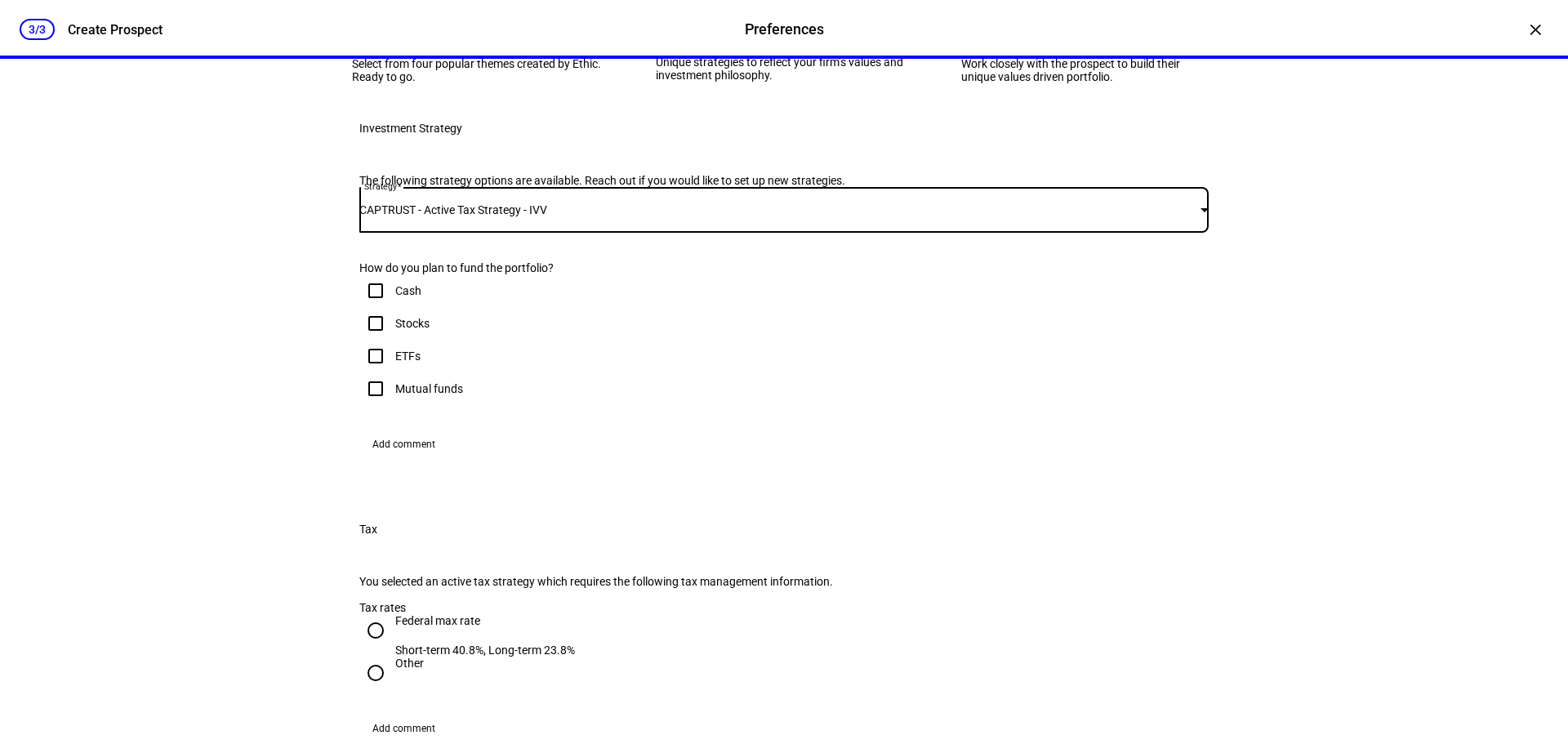
click at [628, 217] on div "CAPTRUST - Active Tax Strategy - IVV" at bounding box center [779, 210] width 841 height 13
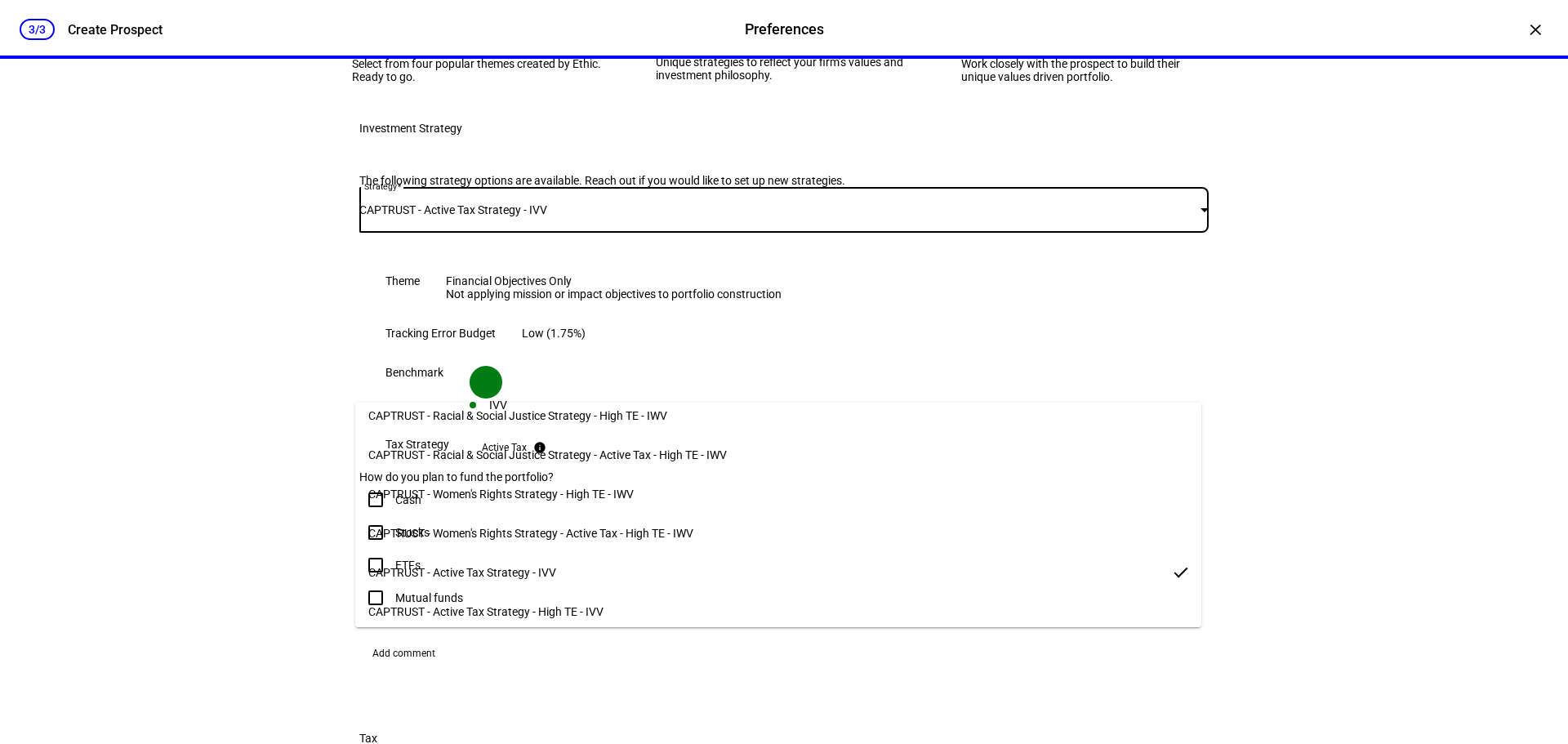
scroll to position [210, 0]
click at [1272, 378] on div at bounding box center [784, 372] width 1568 height 744
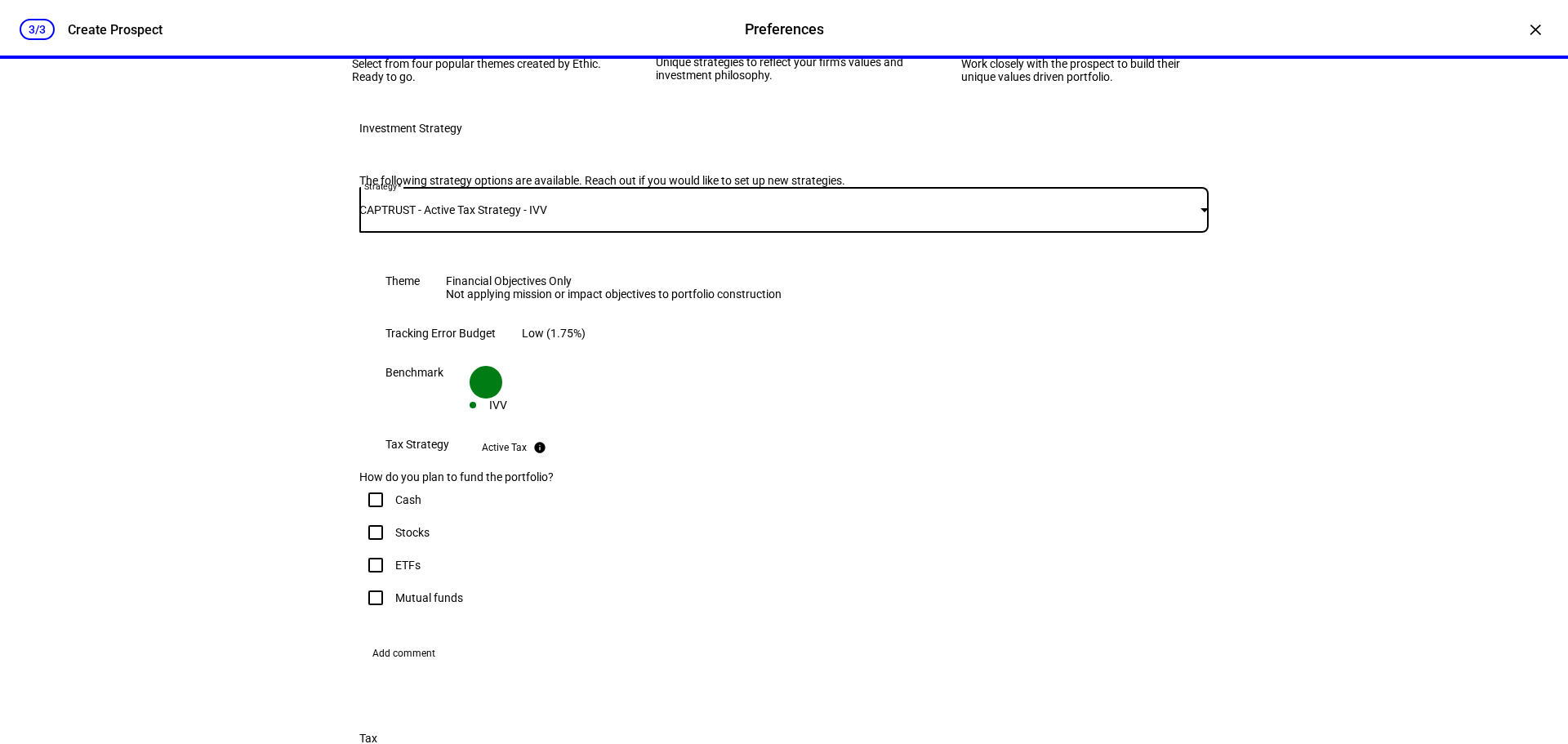
click at [790, 217] on div "CAPTRUST - Active Tax Strategy - IVV" at bounding box center [779, 210] width 841 height 13
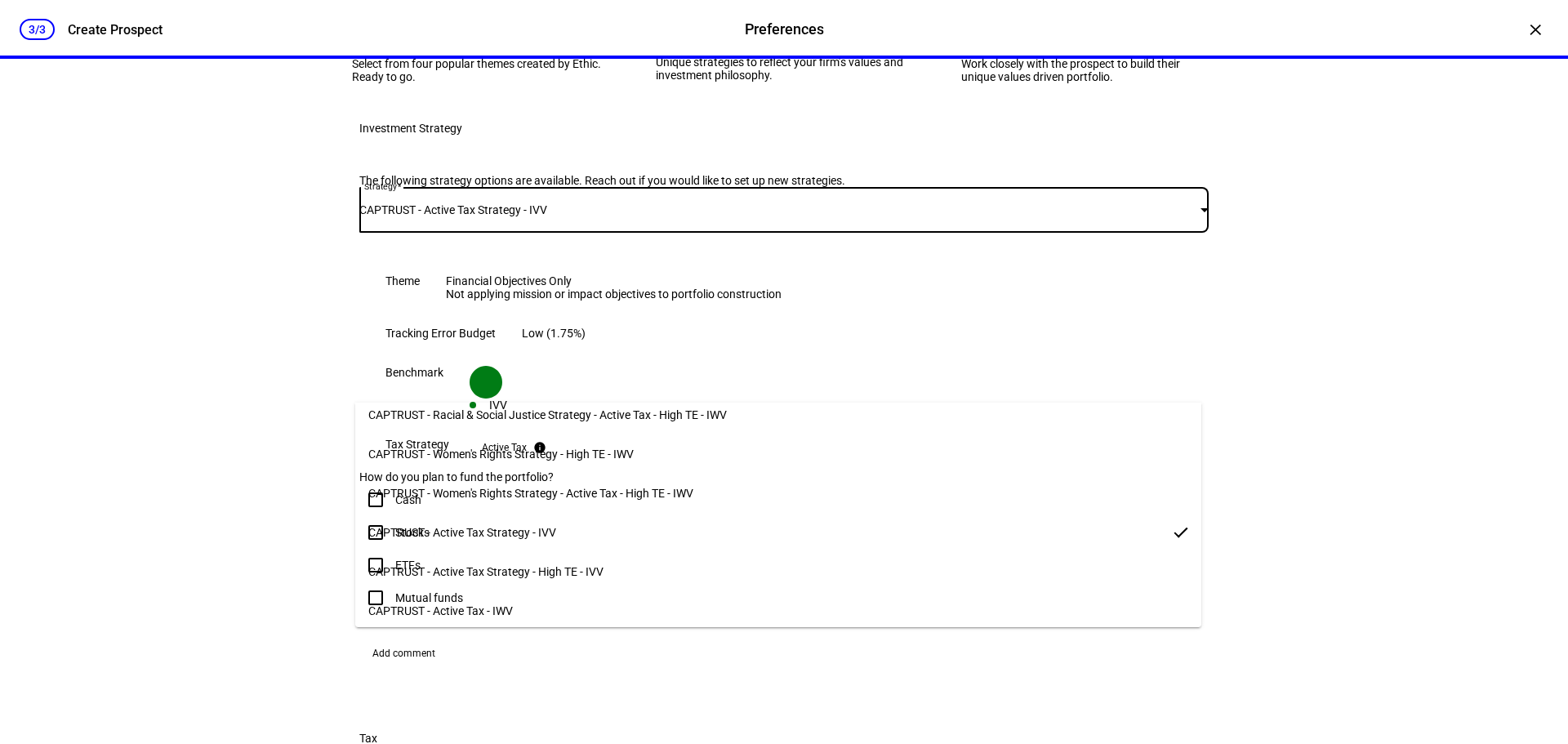
click at [661, 563] on mat-option "CAPTRUST - Active Tax Strategy - High TE - IVV" at bounding box center [778, 571] width 846 height 39
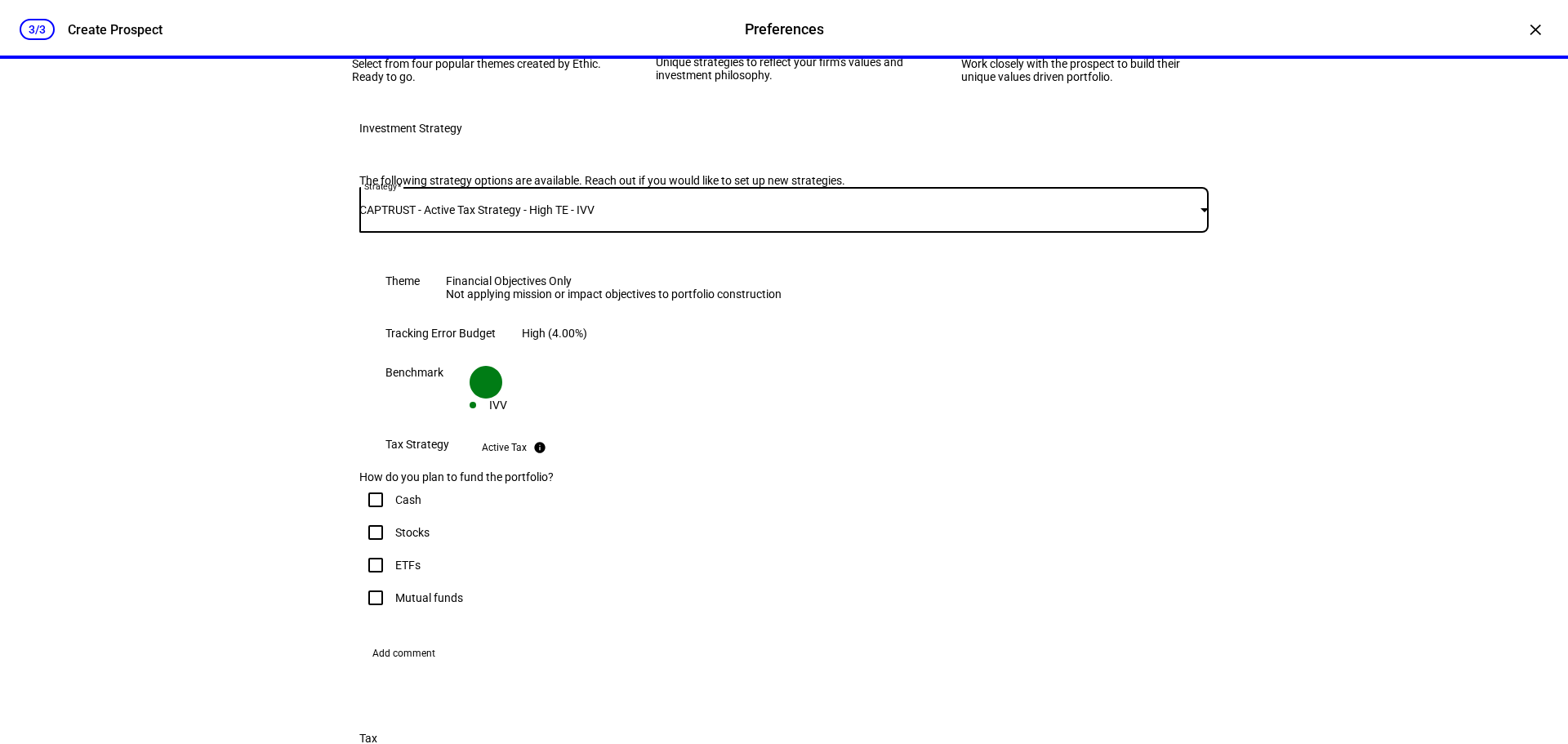
click at [663, 217] on div "CAPTRUST - Active Tax Strategy - High TE - IVV" at bounding box center [779, 210] width 841 height 13
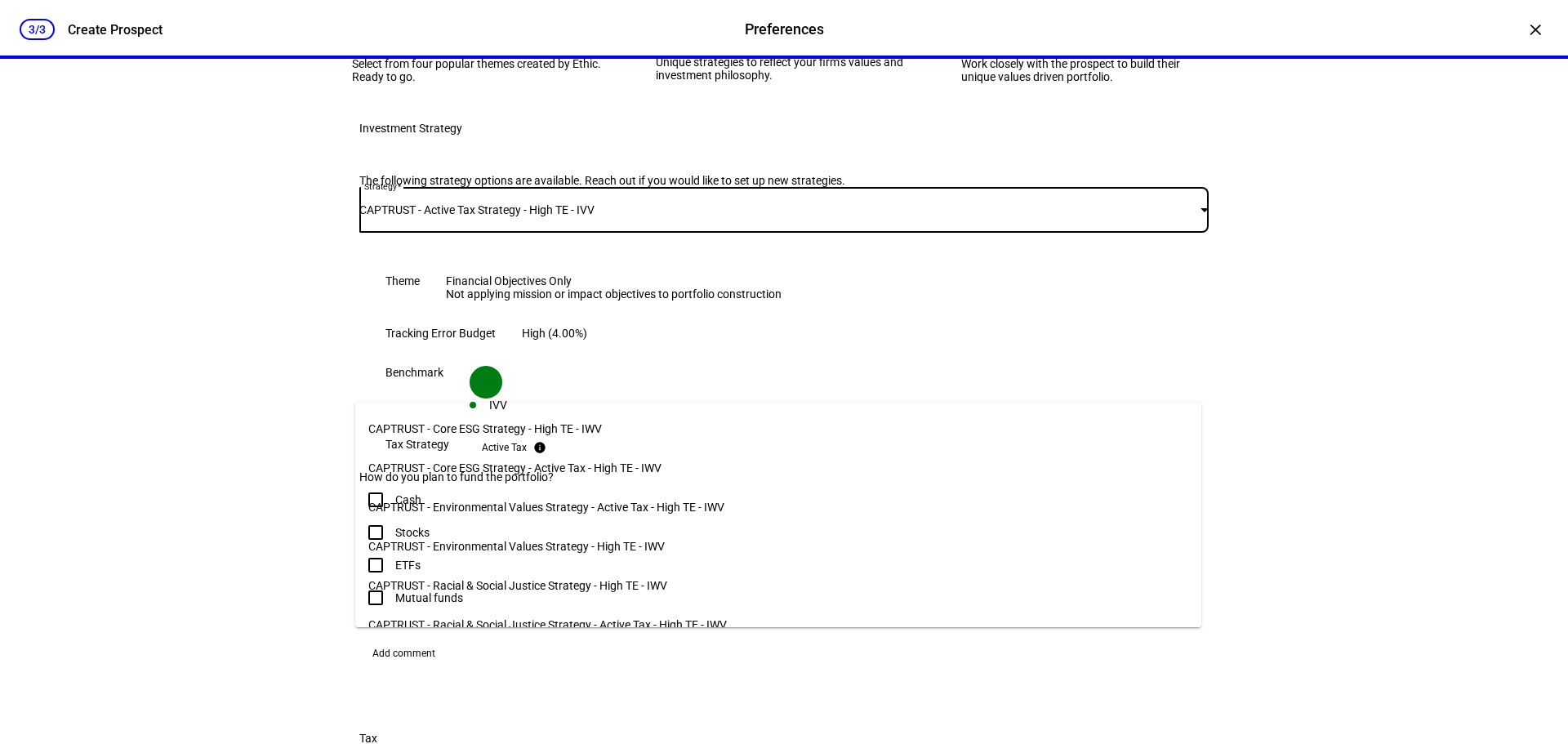
scroll to position [167, 0]
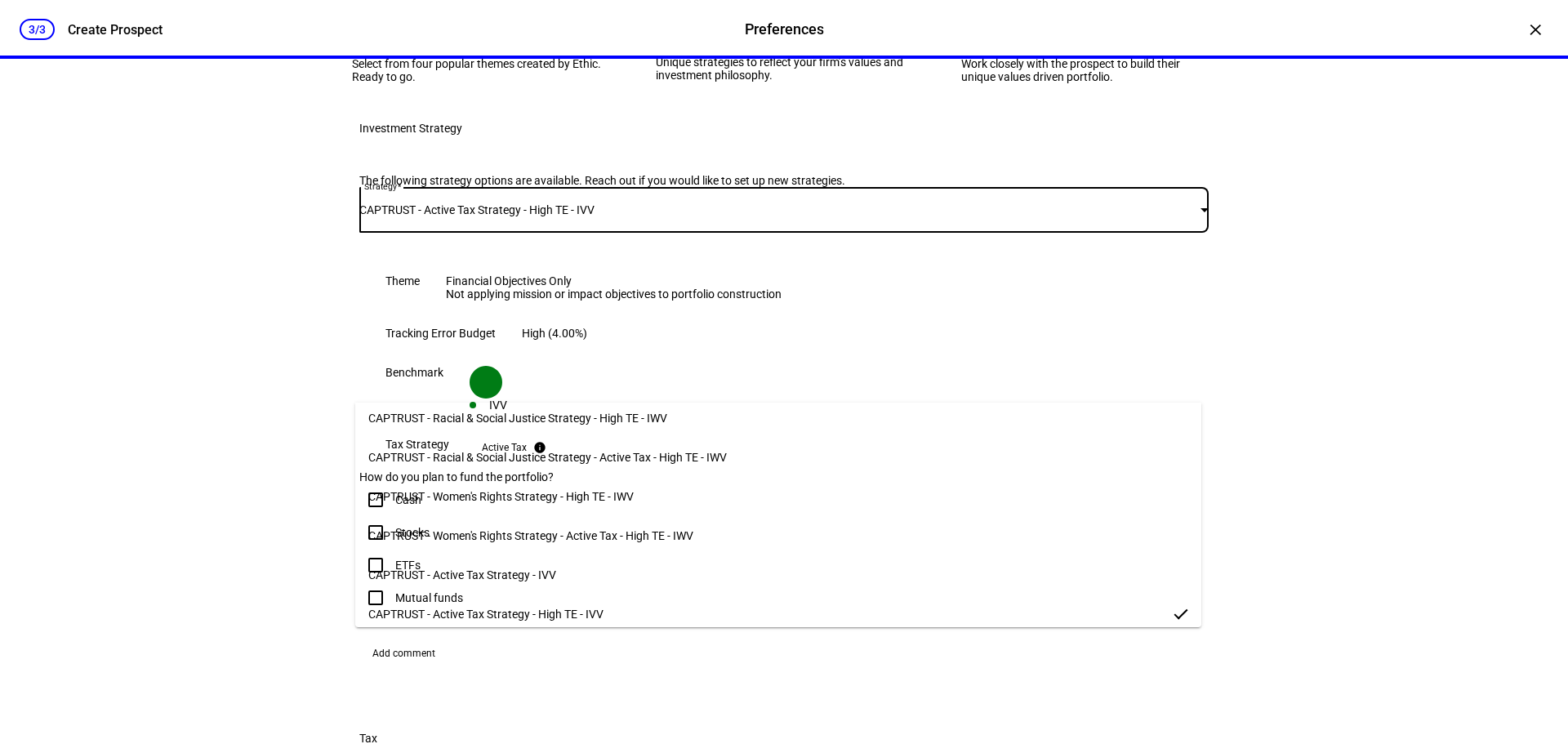
click at [628, 571] on mat-option "CAPTRUST - Active Tax Strategy - IVV" at bounding box center [778, 575] width 846 height 39
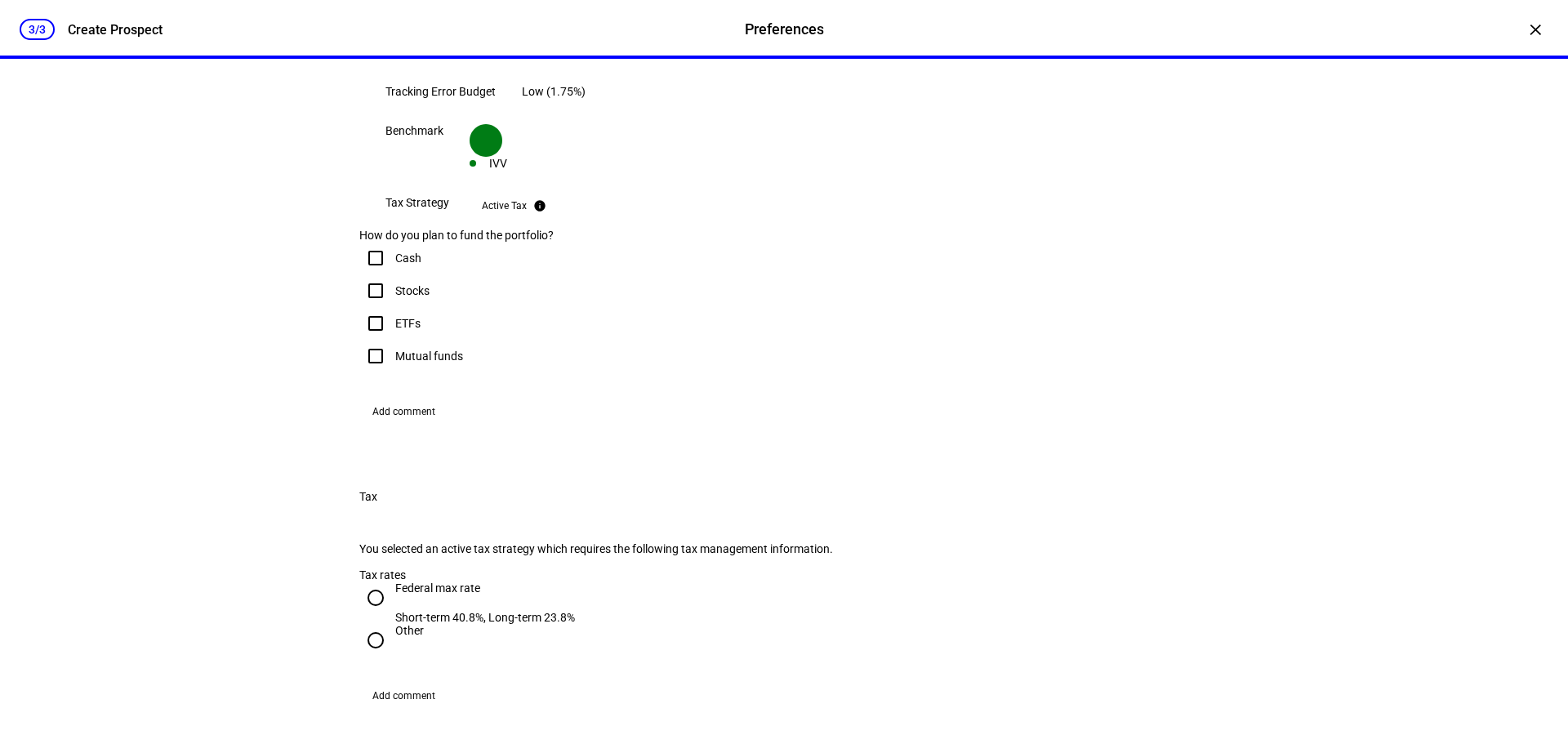
scroll to position [490, 0]
click at [370, 304] on input "Stocks" at bounding box center [375, 287] width 32 height 32
checkbox input "true"
click at [368, 271] on input "Cash" at bounding box center [375, 254] width 32 height 32
checkbox input "true"
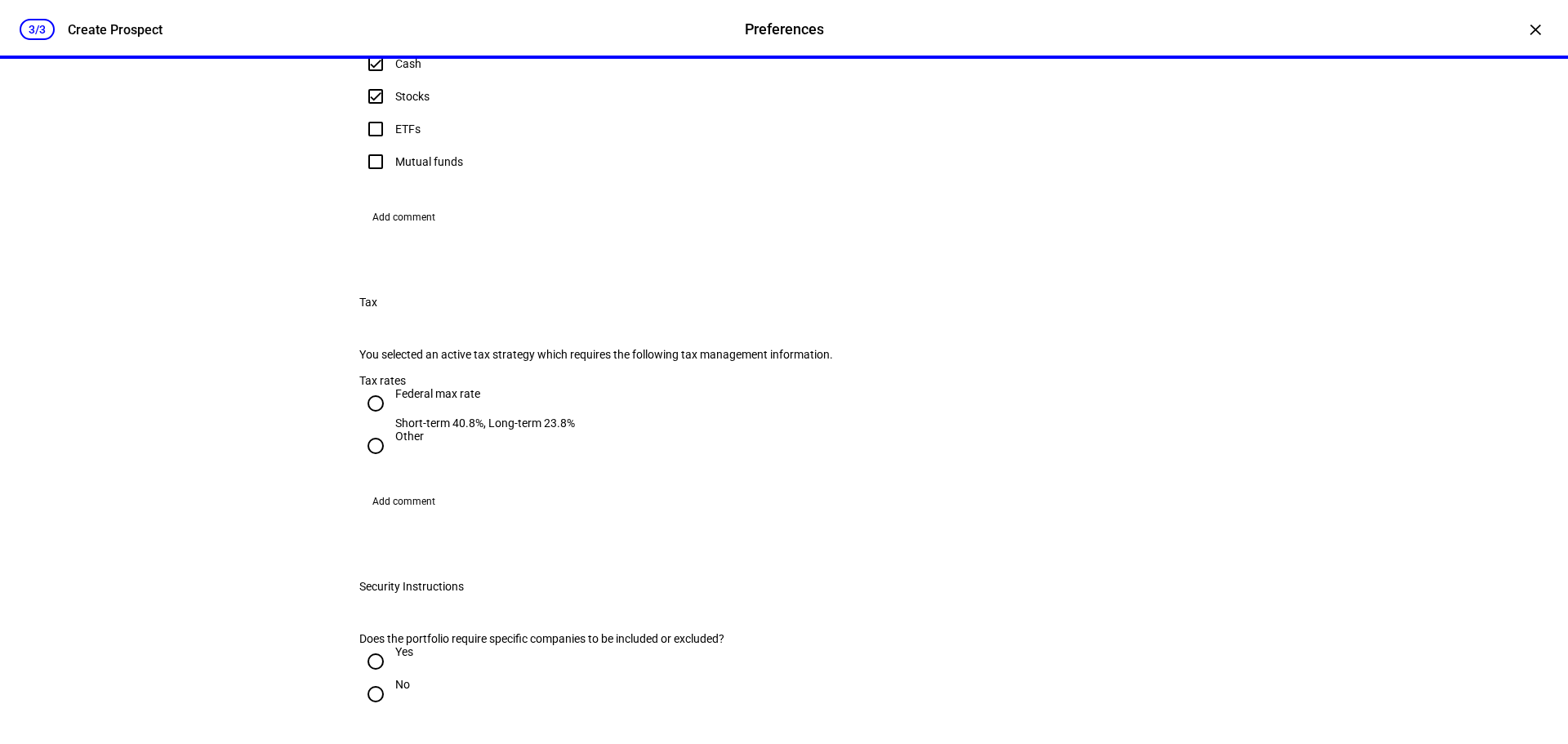
scroll to position [735, 0]
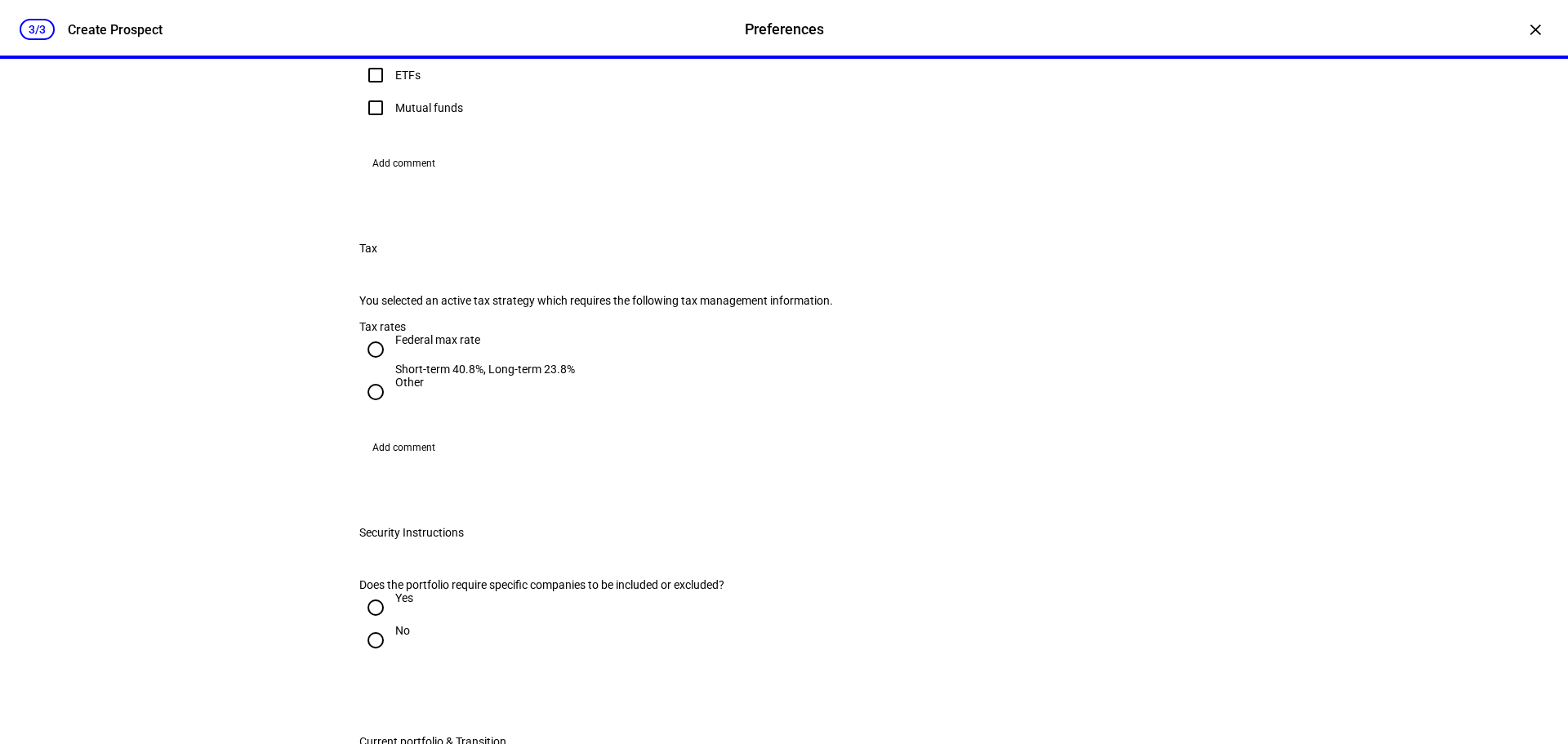
click at [380, 177] on span "Add comment" at bounding box center [404, 163] width 63 height 26
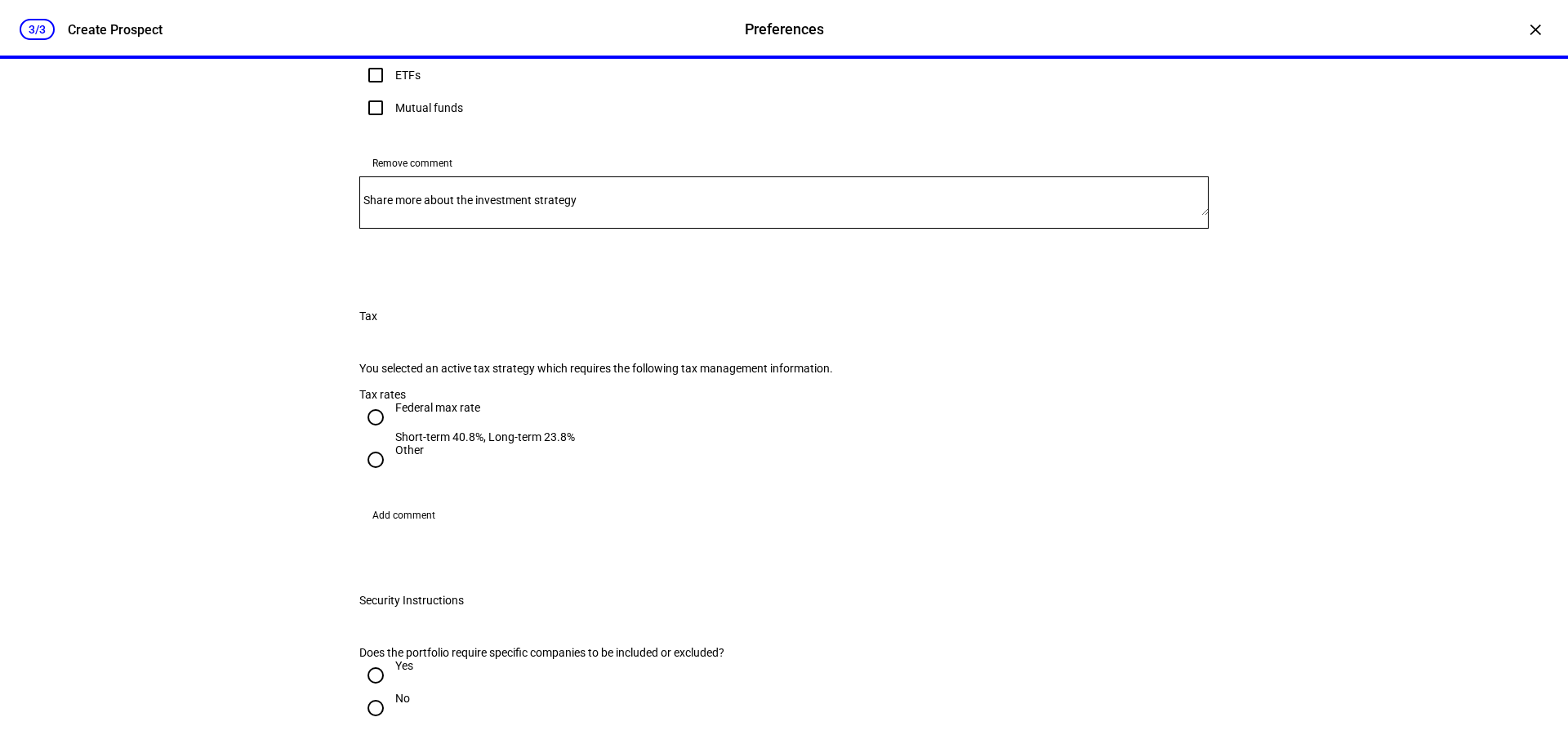
click at [359, 150] on button "Remove comment" at bounding box center [412, 163] width 106 height 26
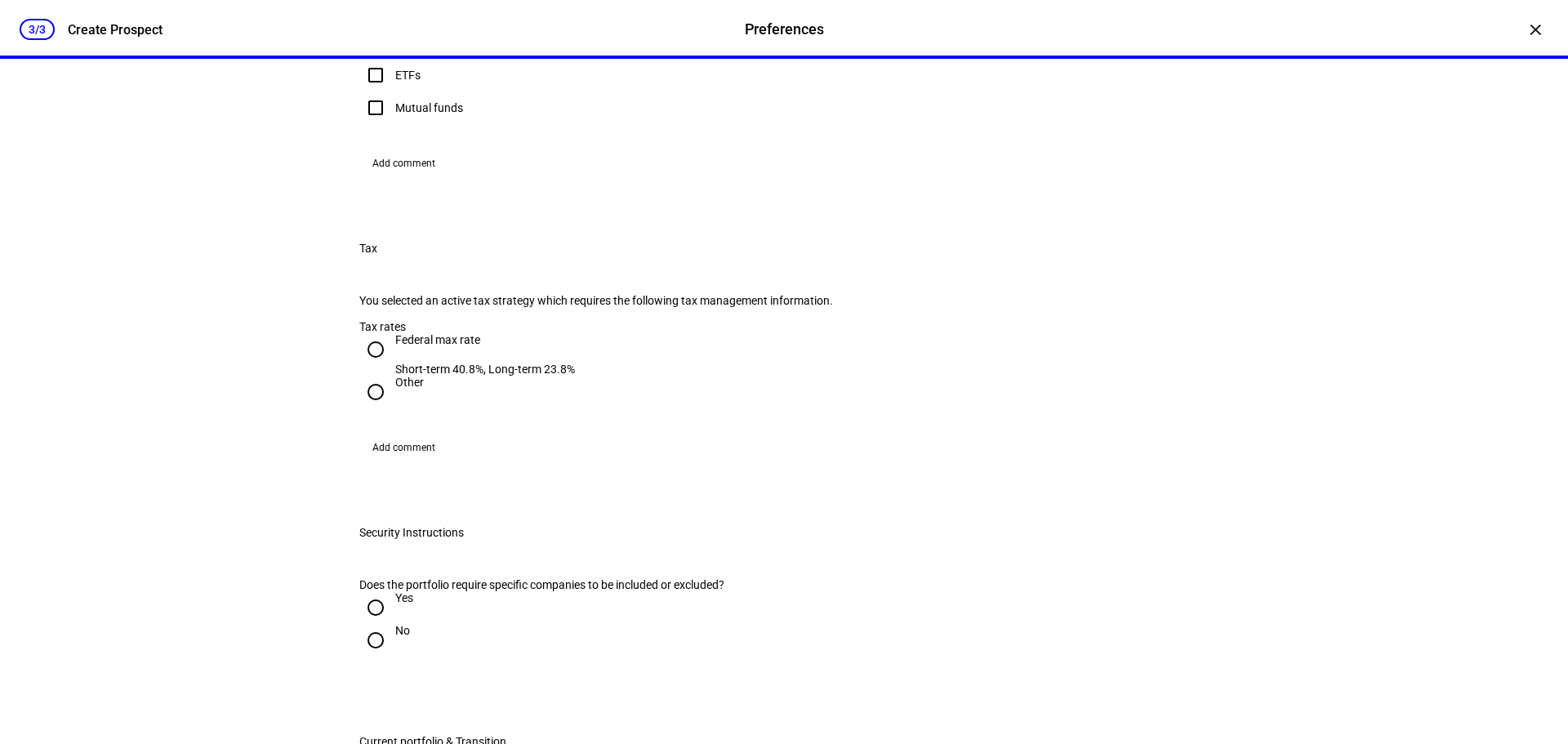
click at [396, 177] on span "Add comment" at bounding box center [404, 163] width 63 height 26
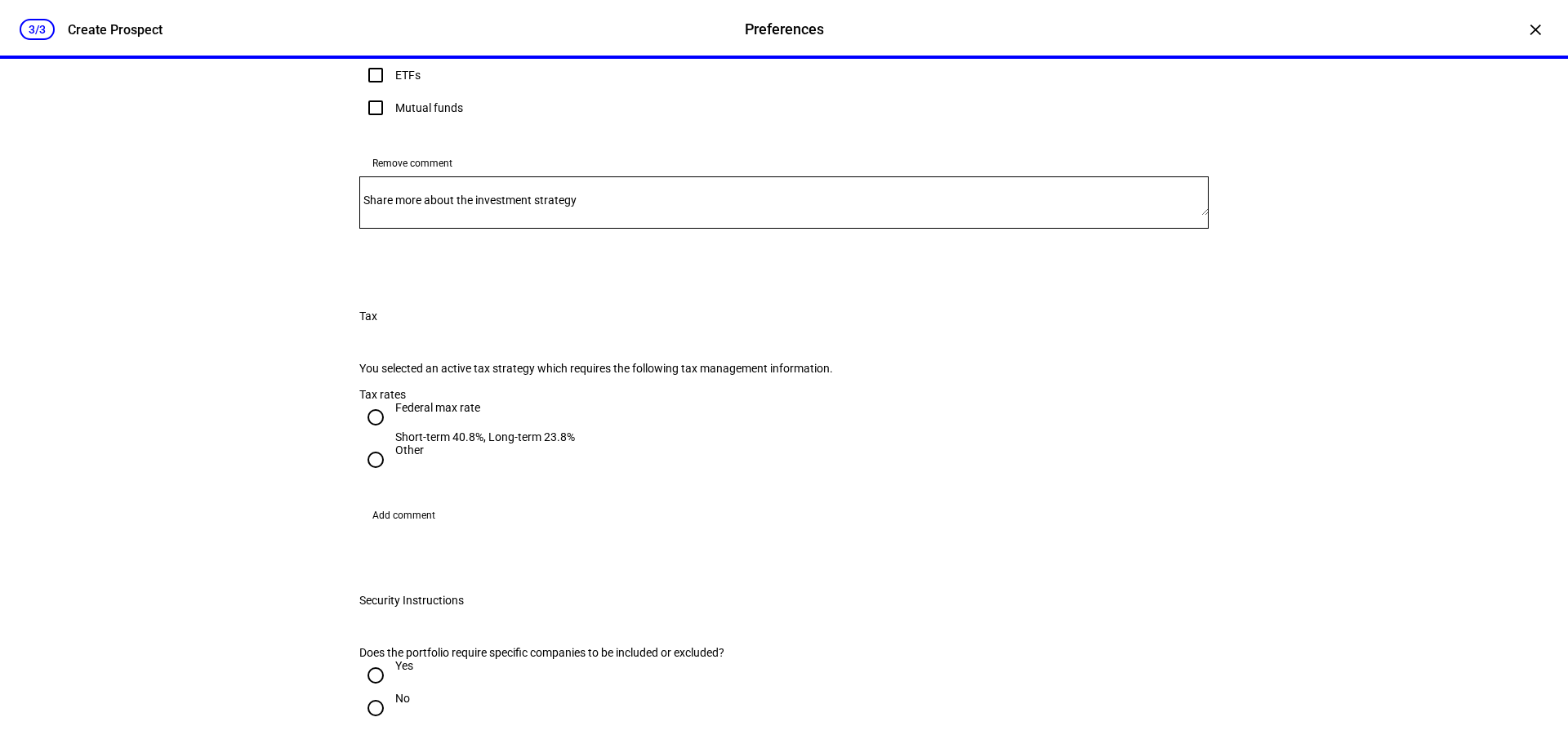
click at [418, 206] on mat-label "Share more about the investment strategy" at bounding box center [470, 200] width 213 height 13
click at [418, 216] on textarea "Share more about the investment strategy" at bounding box center [783, 203] width 849 height 26
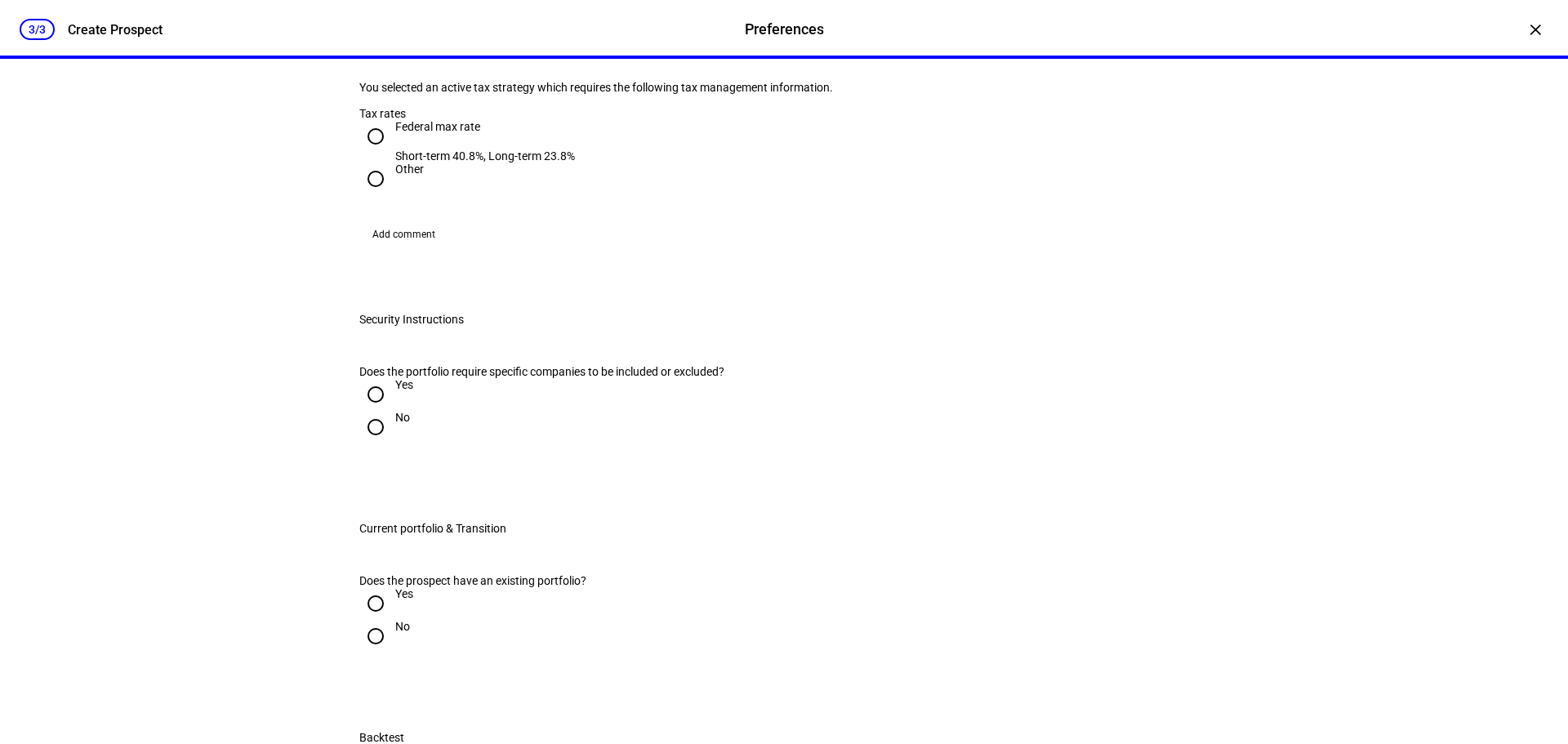
scroll to position [1061, 0]
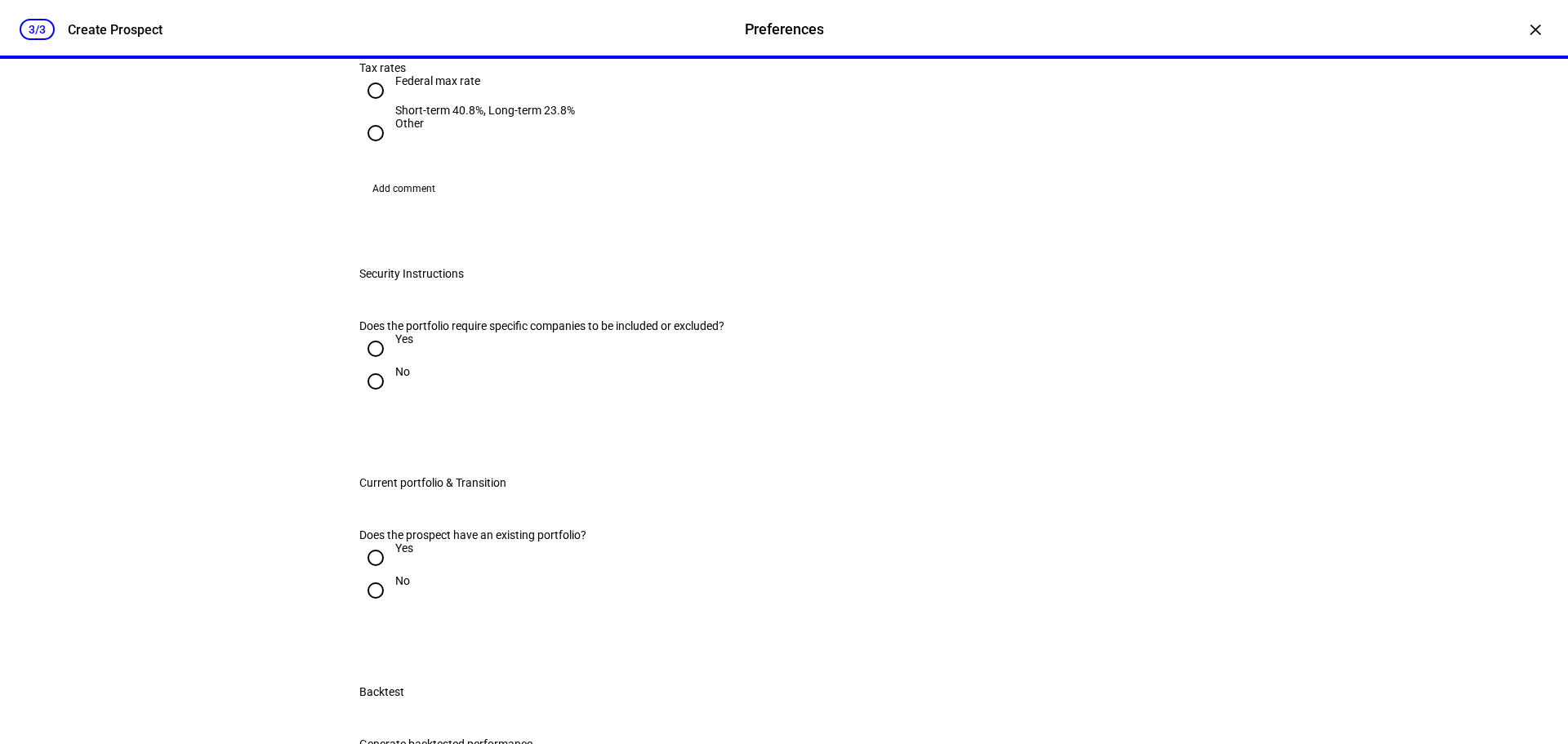
type textarea "Client has $1 million of GGG, understand we would also fund a cash account of a…"
click at [363, 107] on input "Federal max rate Short-term 40.8%, Long-term 23.8%" at bounding box center [375, 90] width 32 height 32
radio input "true"
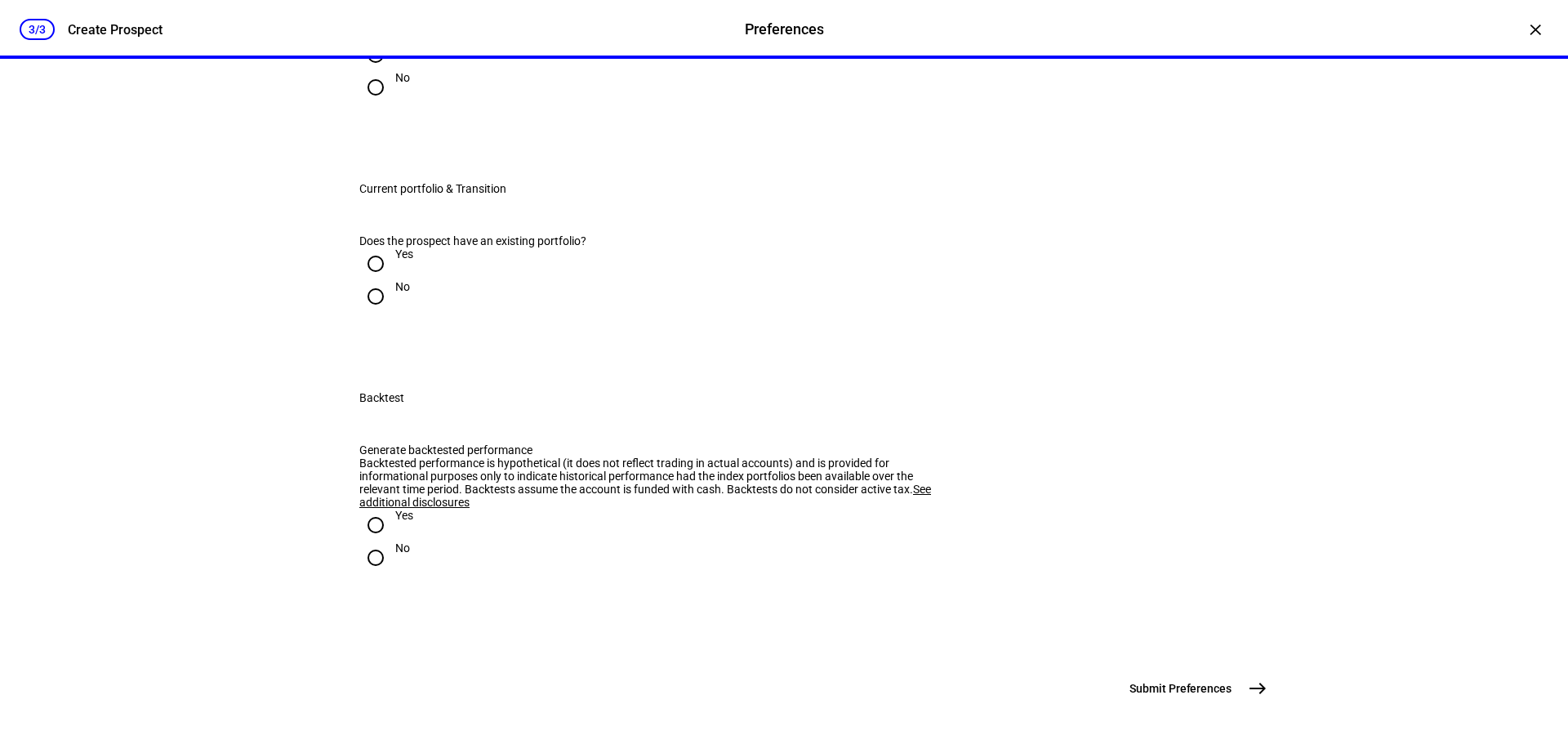
scroll to position [1388, 0]
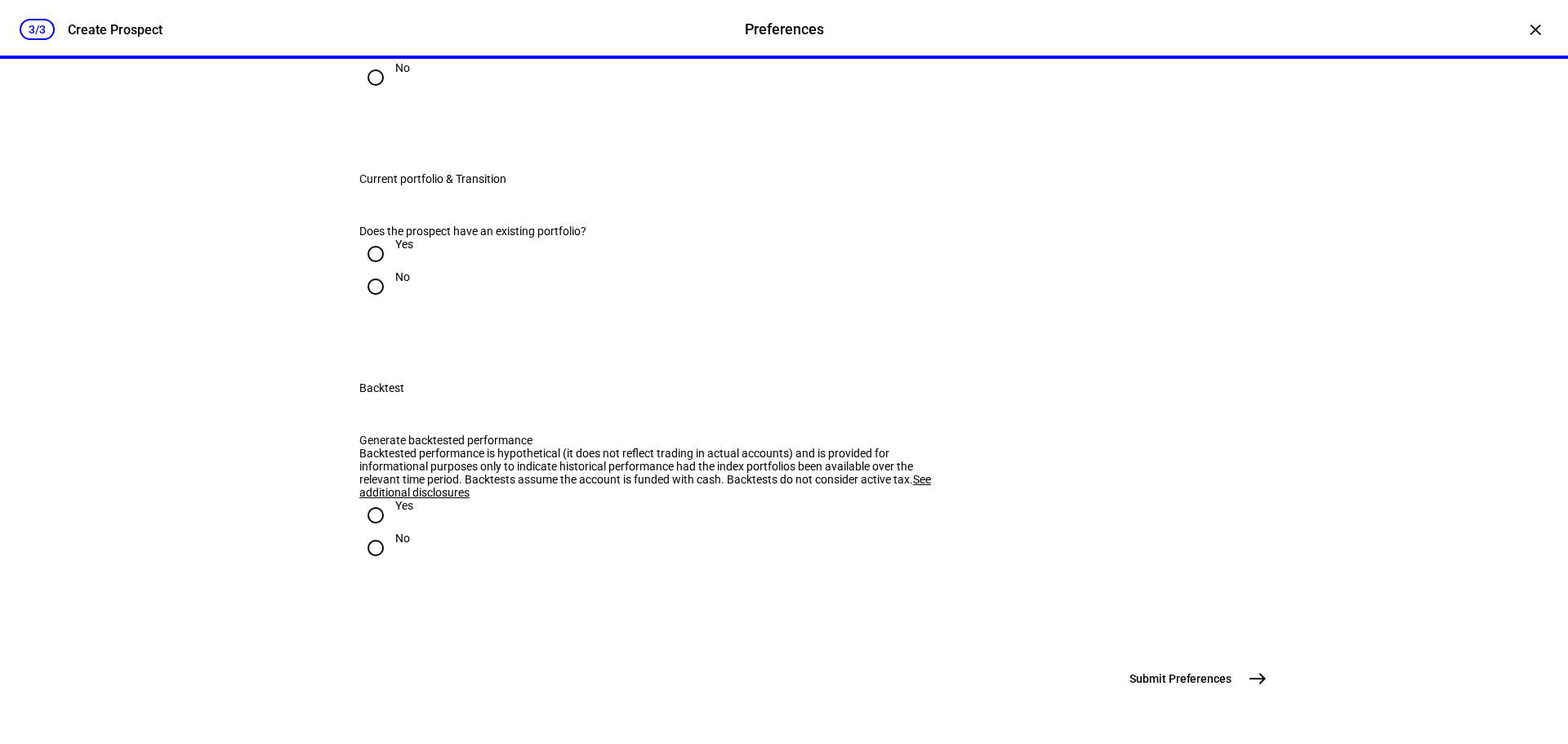
click at [372, 93] on input "No" at bounding box center [375, 77] width 32 height 32
radio input "true"
click at [367, 270] on input "Yes" at bounding box center [375, 254] width 32 height 32
radio input "true"
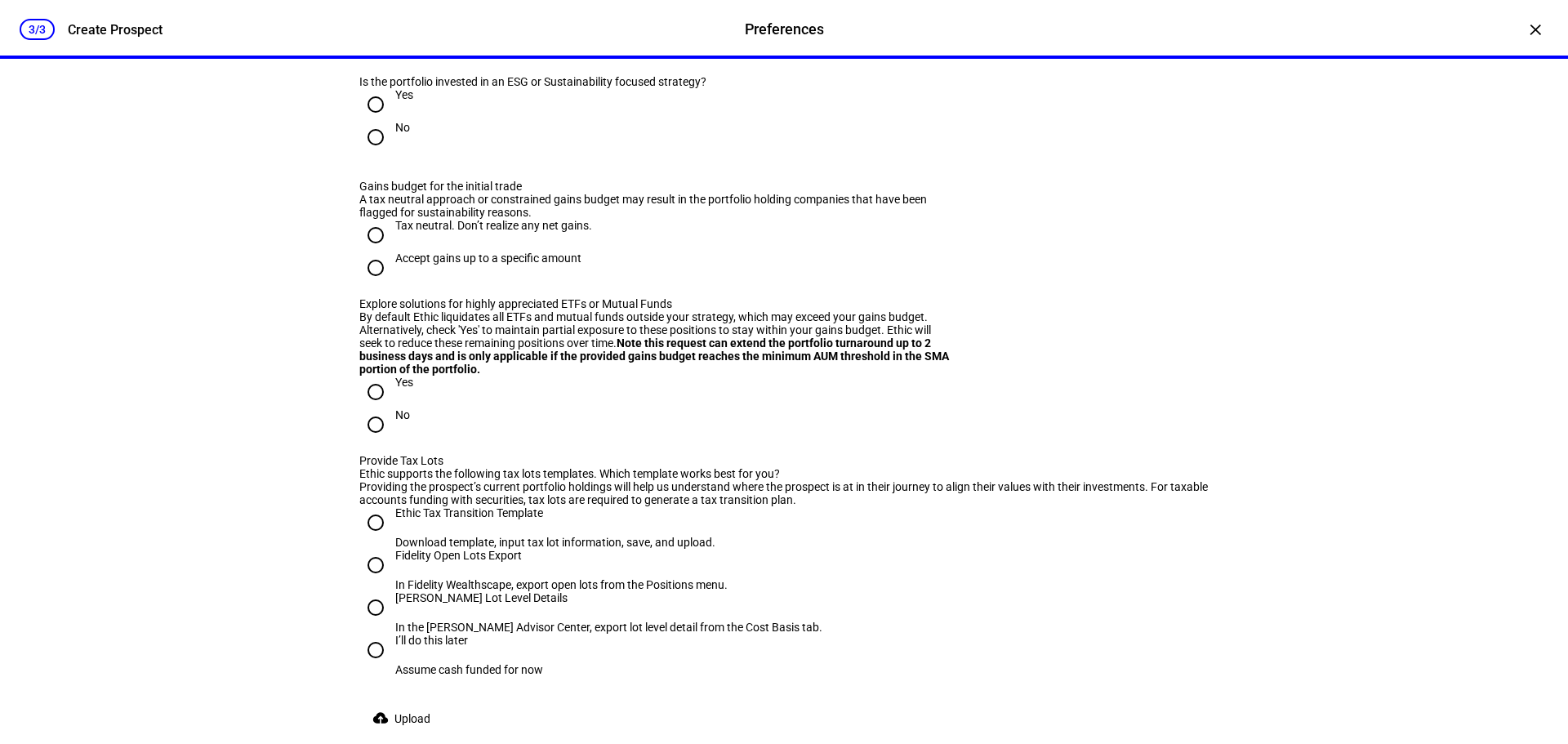
scroll to position [1632, 0]
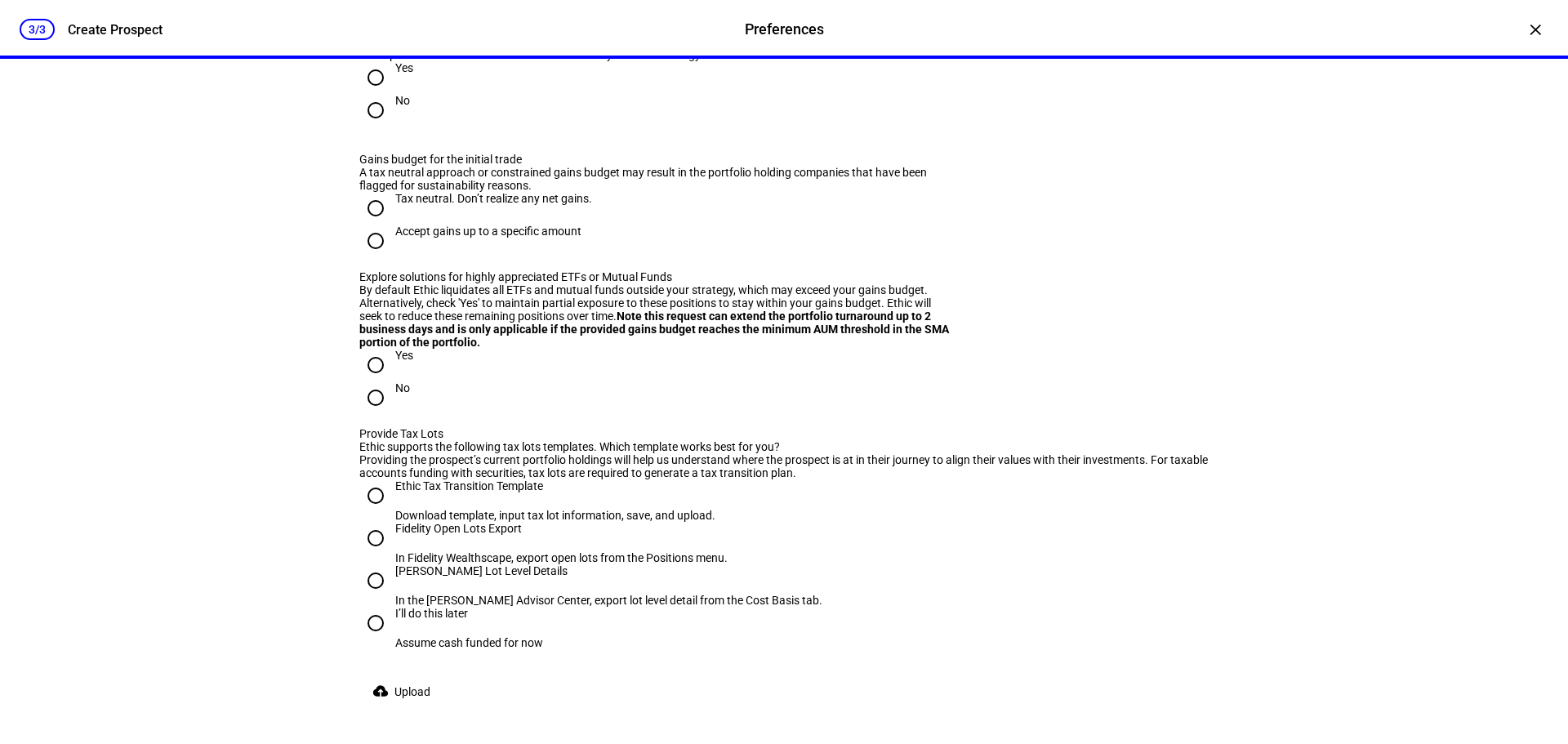
click at [375, 35] on input "No" at bounding box center [375, 19] width 32 height 32
radio input "true"
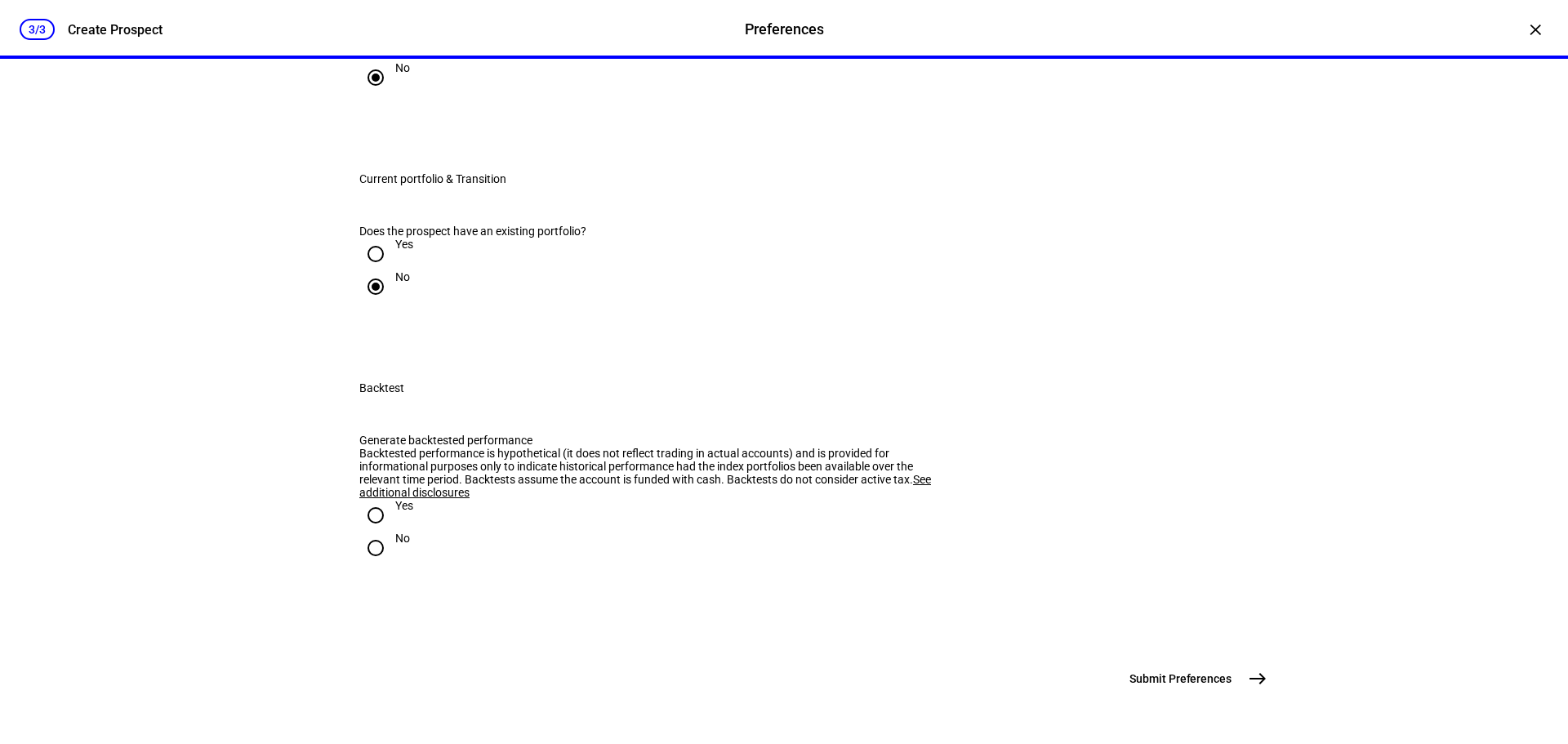
scroll to position [1723, 0]
click at [378, 499] on input "Yes" at bounding box center [375, 515] width 32 height 32
radio input "true"
click at [1241, 682] on span "east" at bounding box center [1257, 677] width 32 height 32
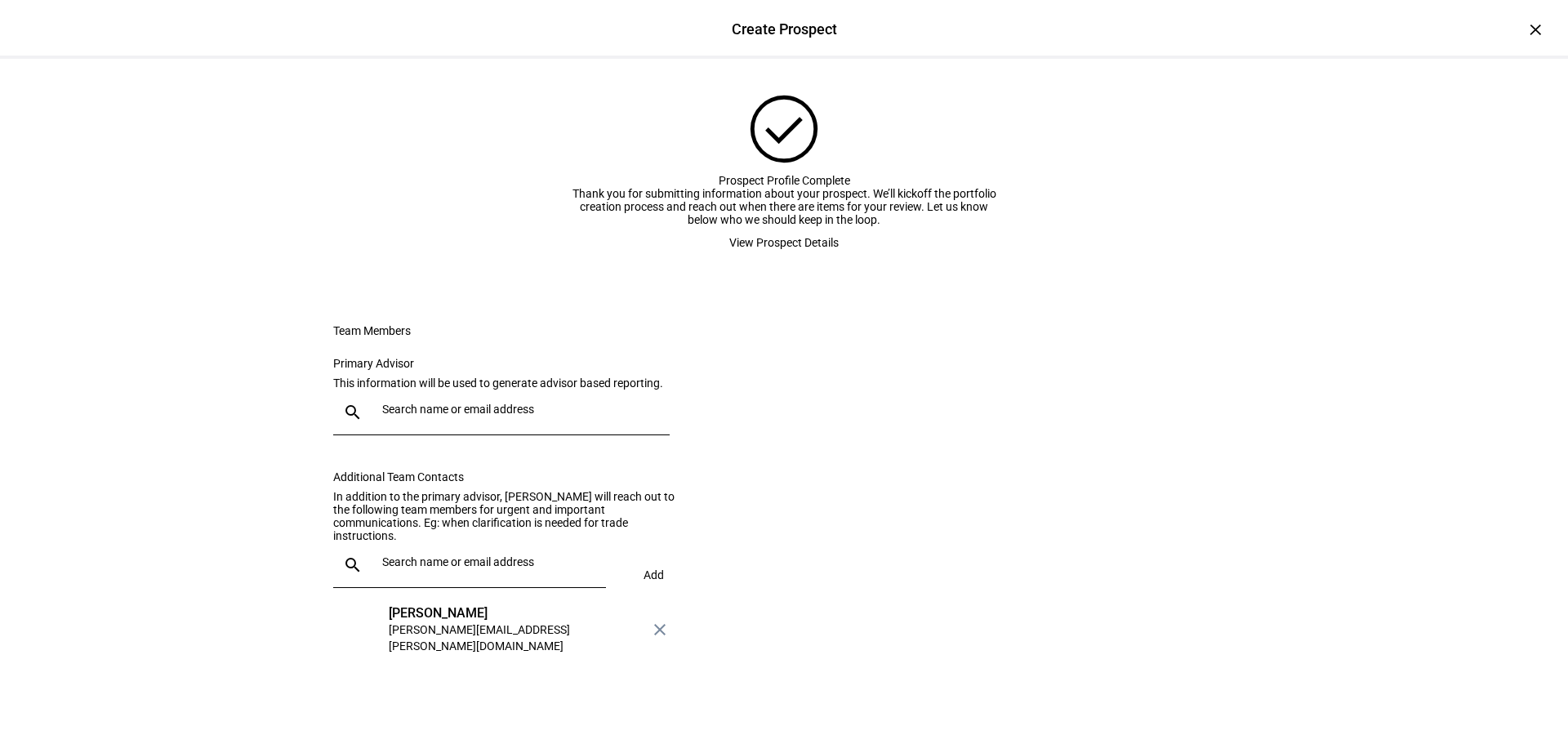
scroll to position [163, 0]
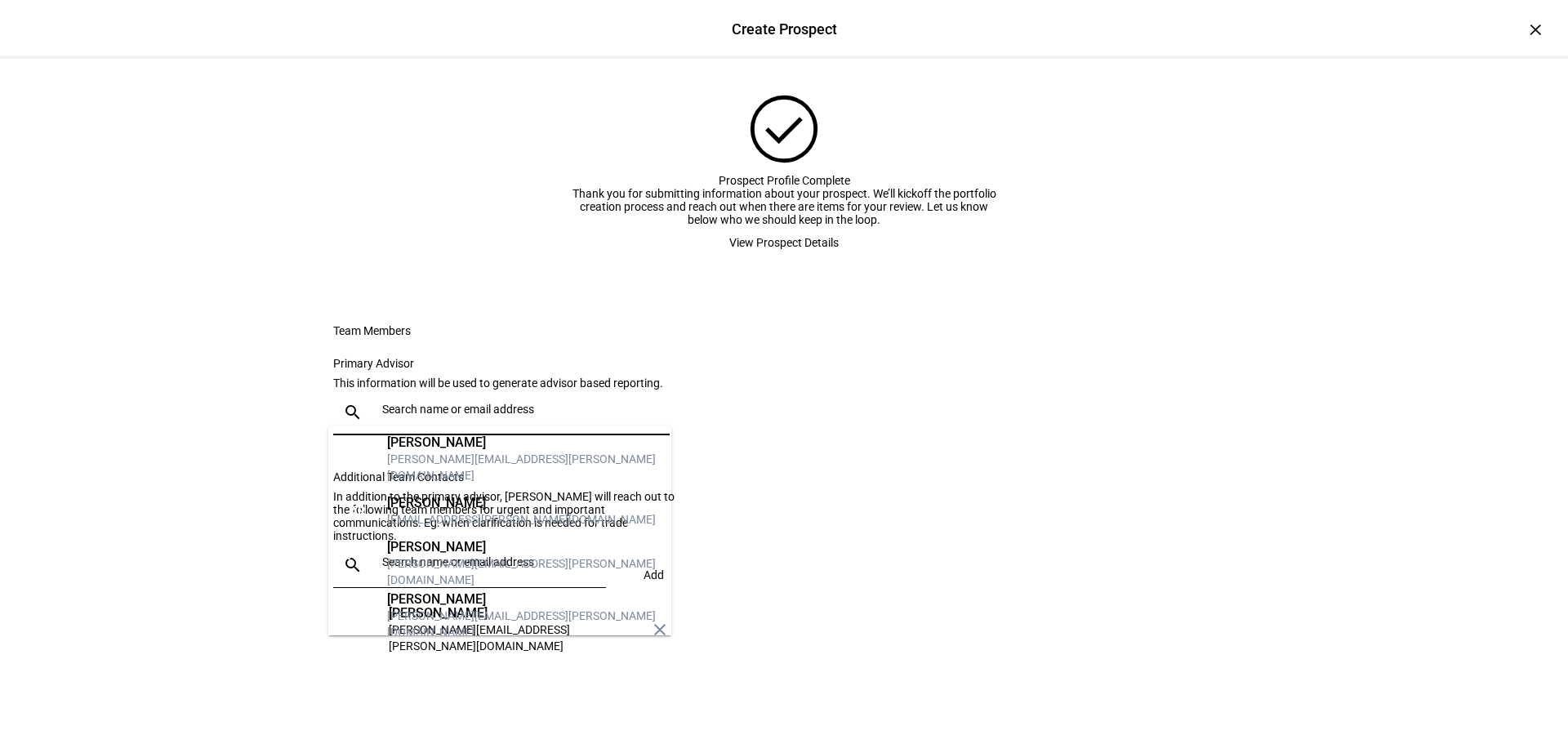
click at [476, 405] on input "text" at bounding box center [522, 409] width 280 height 13
type input "[PERSON_NAME]"
click at [495, 467] on div "[PERSON_NAME][EMAIL_ADDRESS][PERSON_NAME][DOMAIN_NAME]" at bounding box center [522, 466] width 271 height 32
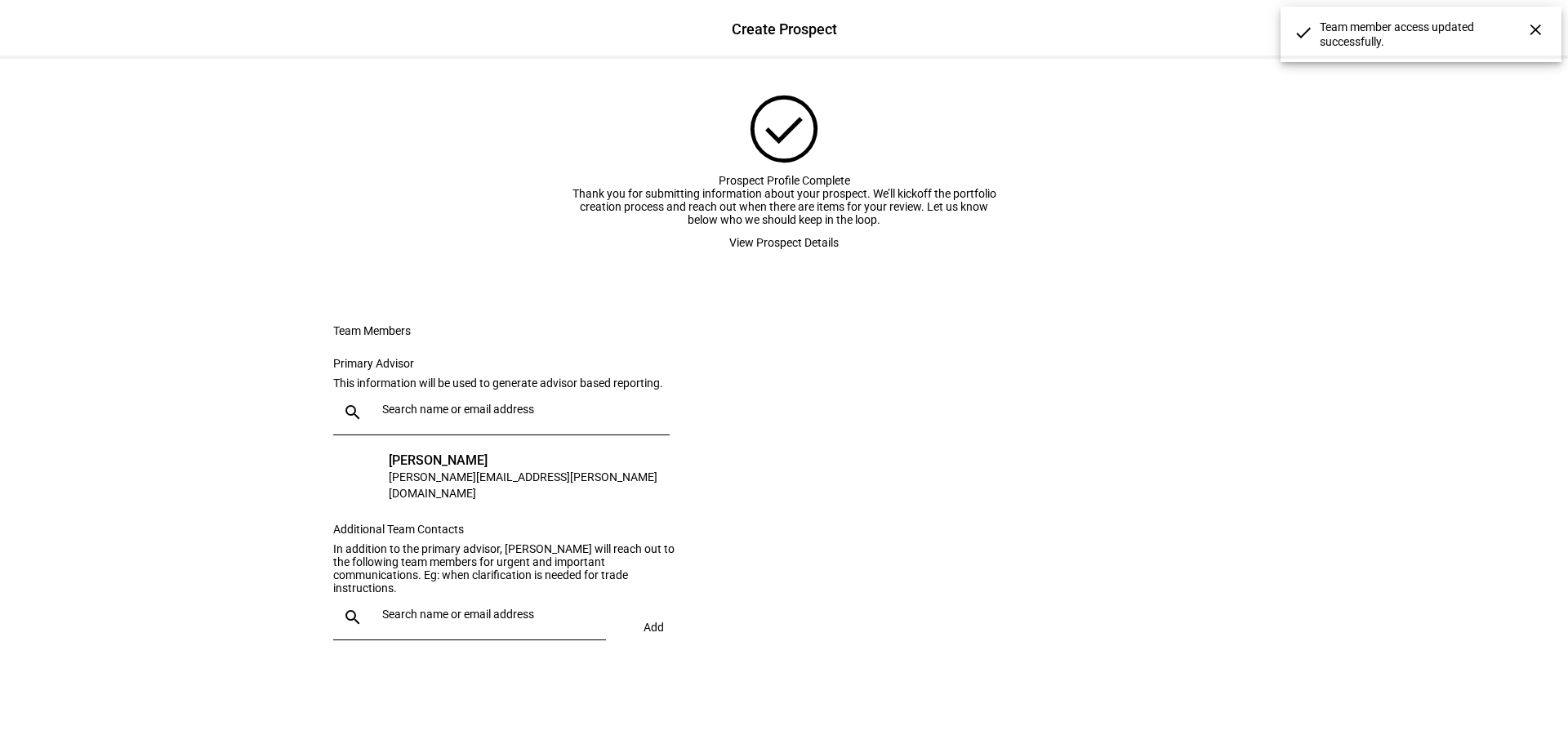
click at [455, 620] on input "text" at bounding box center [491, 614] width 218 height 13
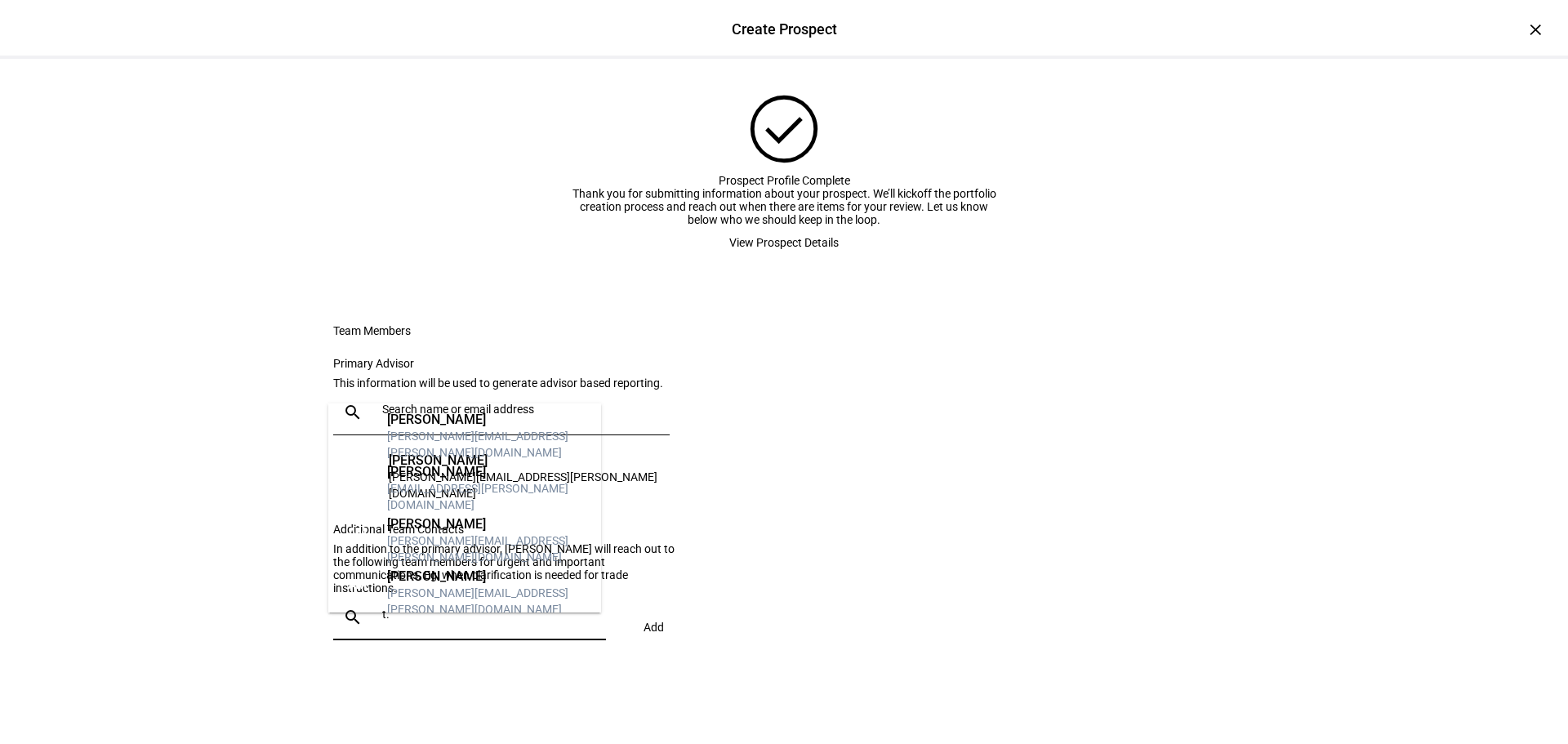
type input "t"
type input "b"
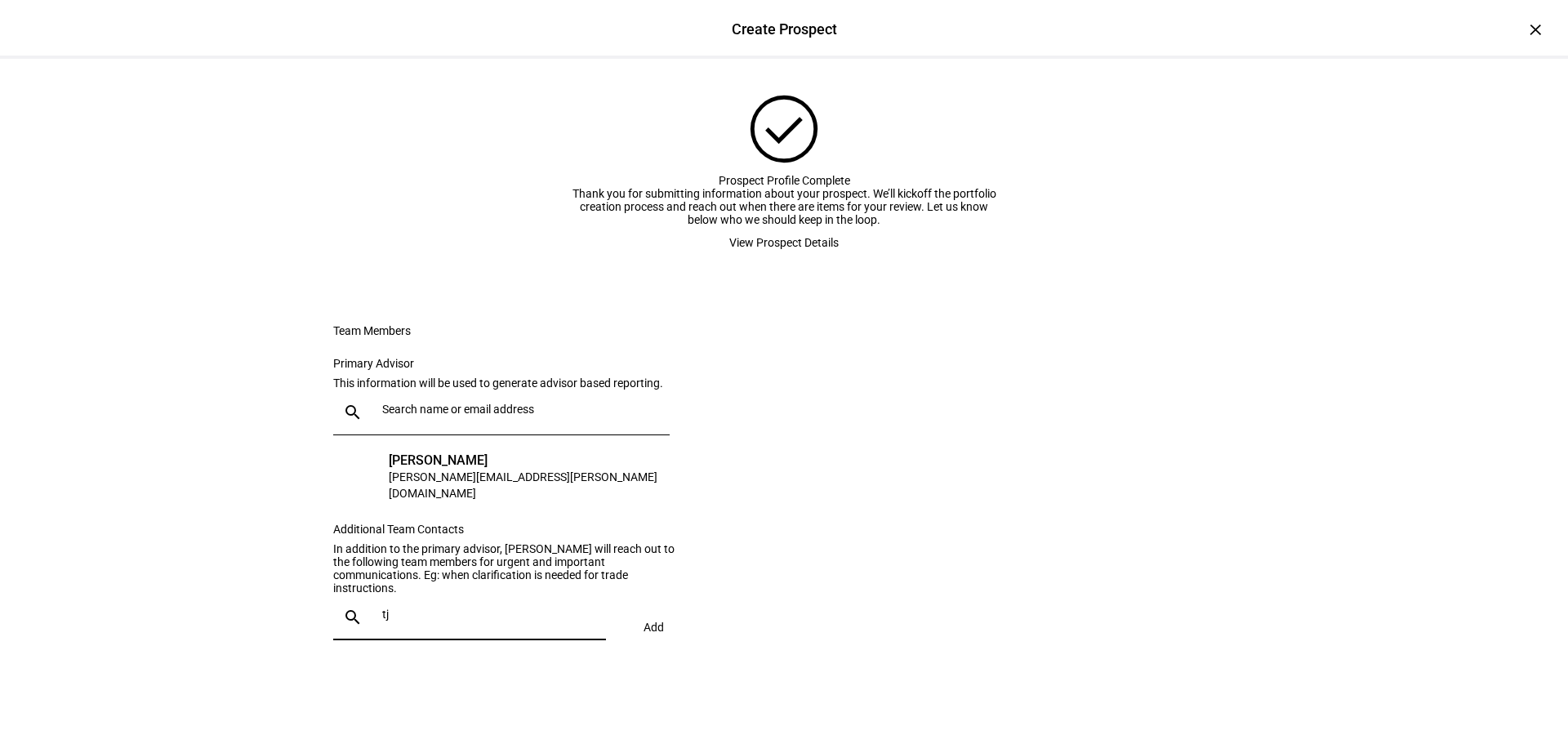
type input "t"
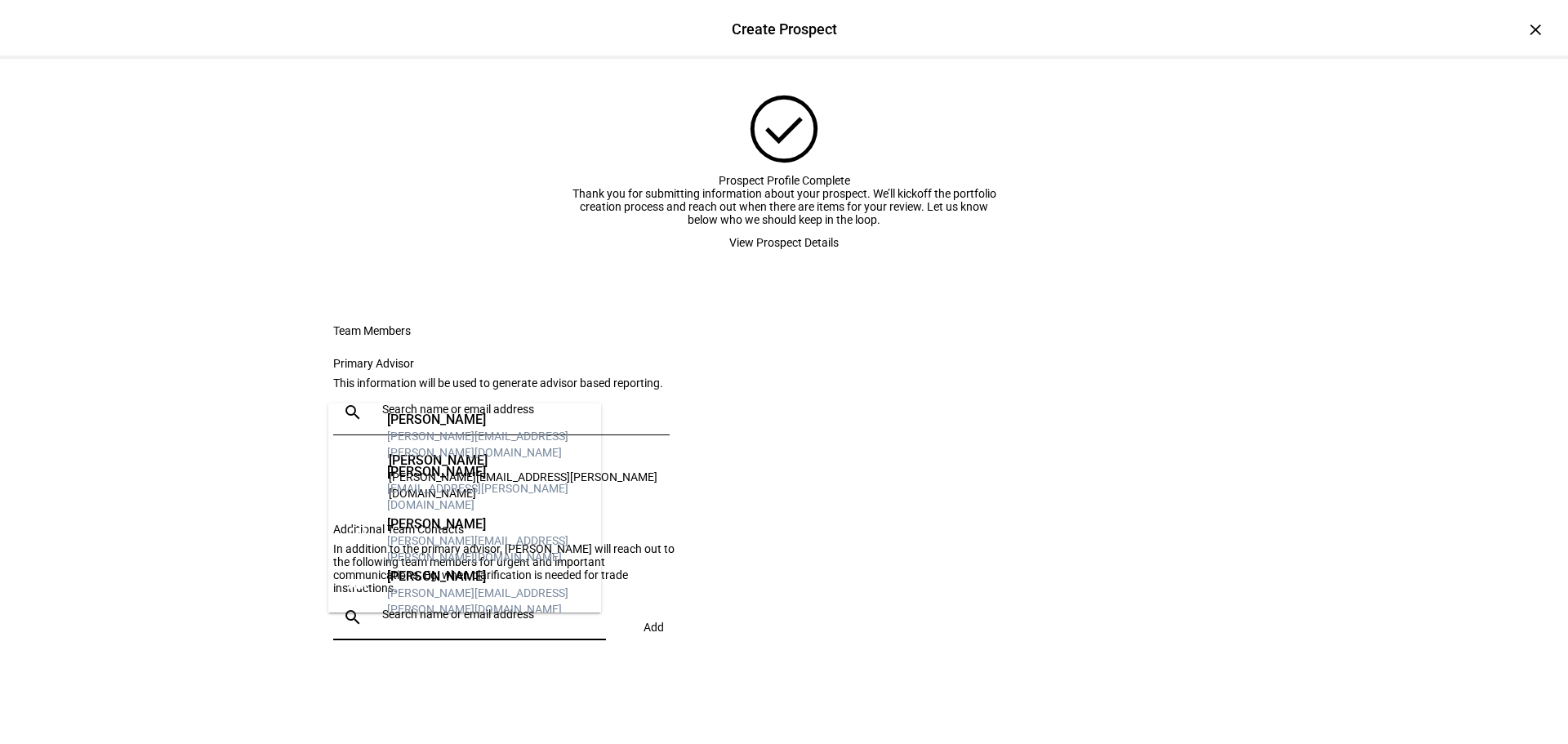
click at [940, 490] on eth-form-card "Team Members Primary Advisor This information will be used to generate advisor …" at bounding box center [784, 490] width 979 height 410
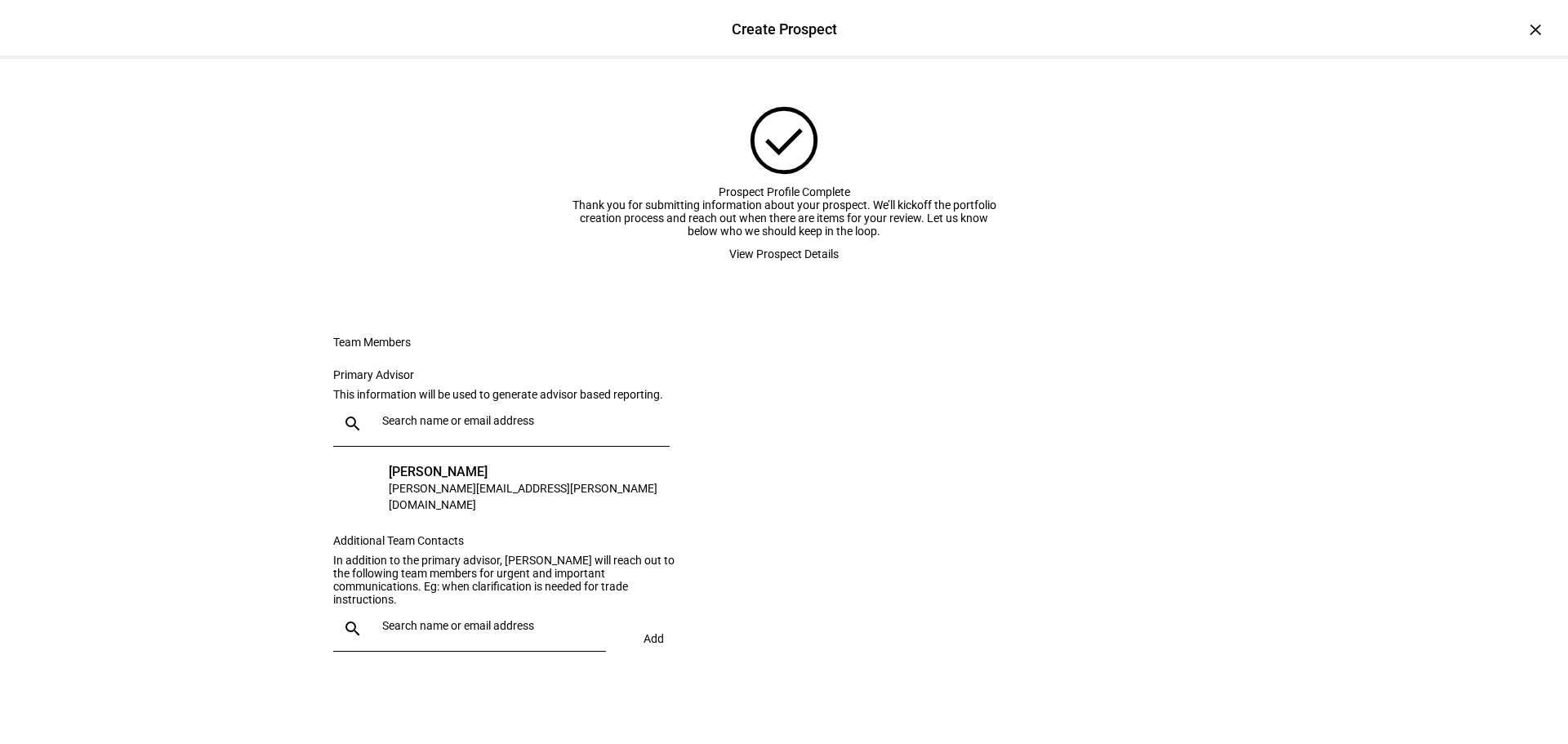
scroll to position [176, 0]
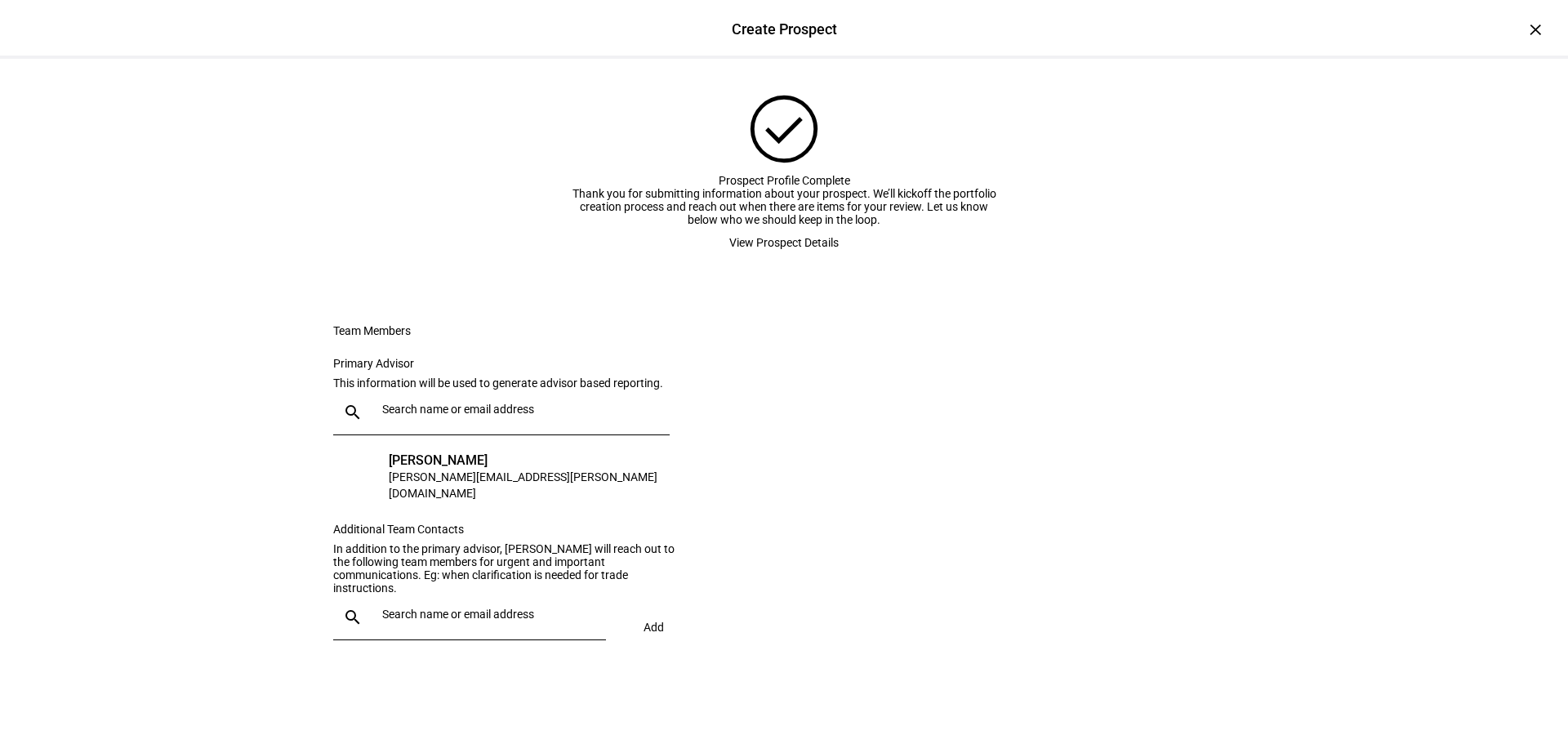
click at [790, 226] on span "View Prospect Details" at bounding box center [784, 242] width 109 height 32
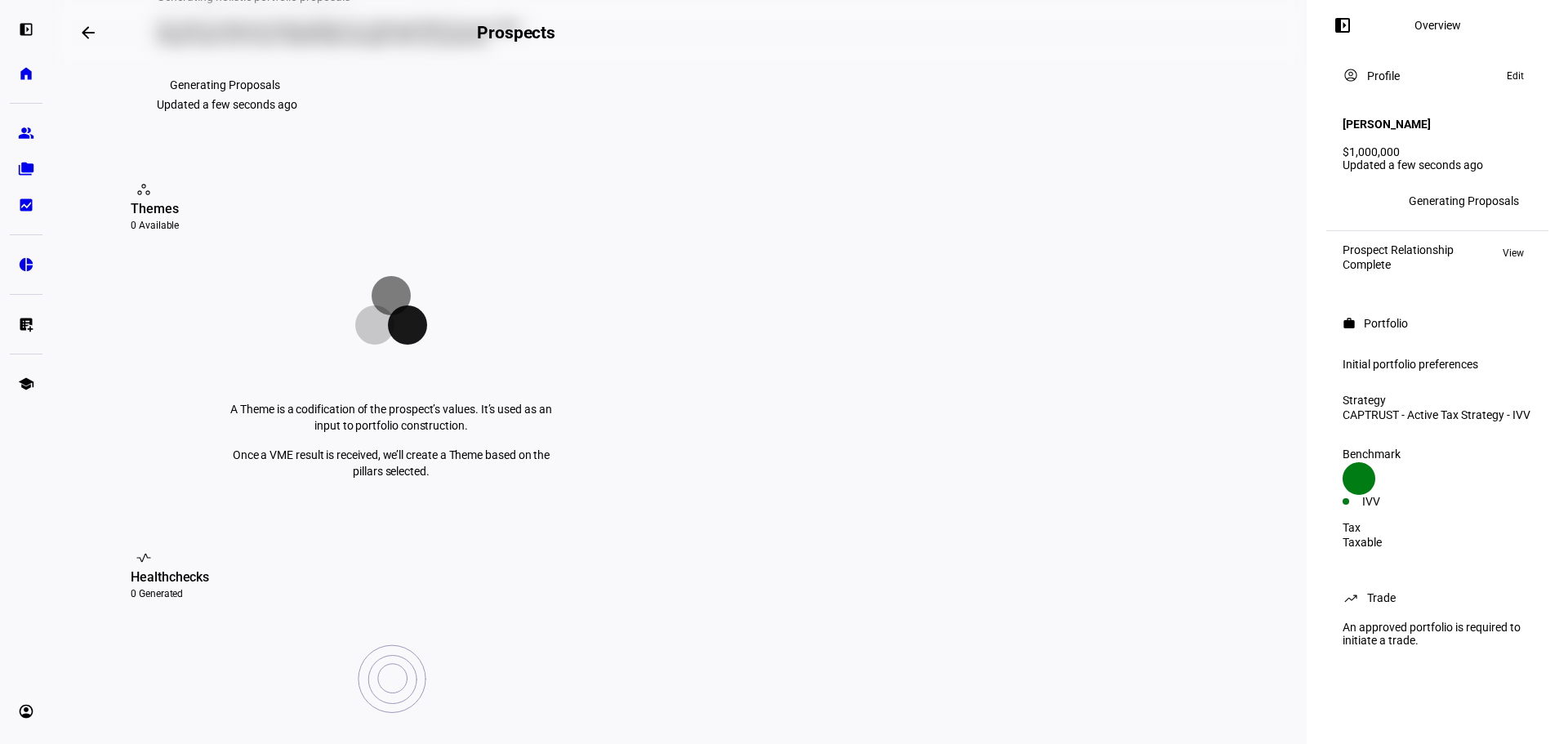
scroll to position [0, 0]
